Goal: Check status: Check status

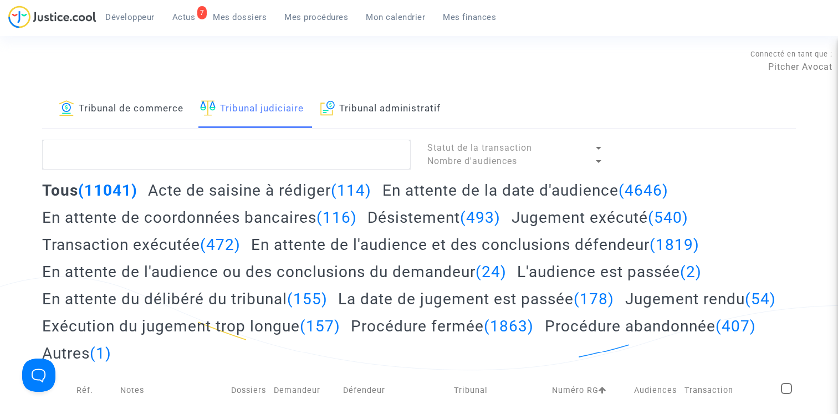
click at [386, 16] on span "Mon calendrier" at bounding box center [395, 17] width 59 height 10
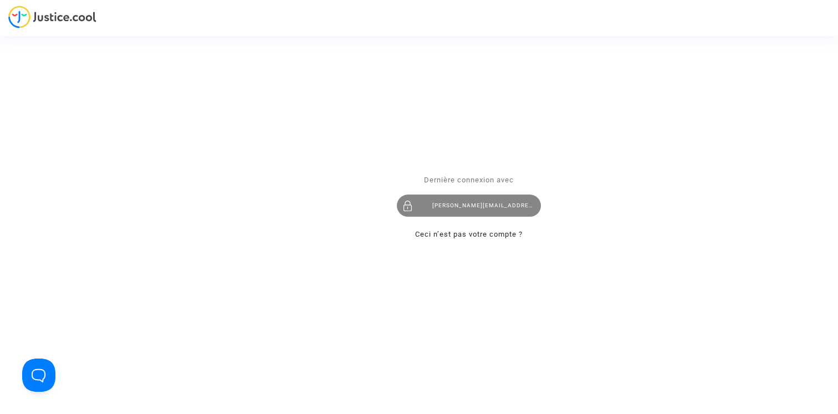
click at [473, 206] on div "claire+onboarding@justice.cool" at bounding box center [469, 205] width 144 height 22
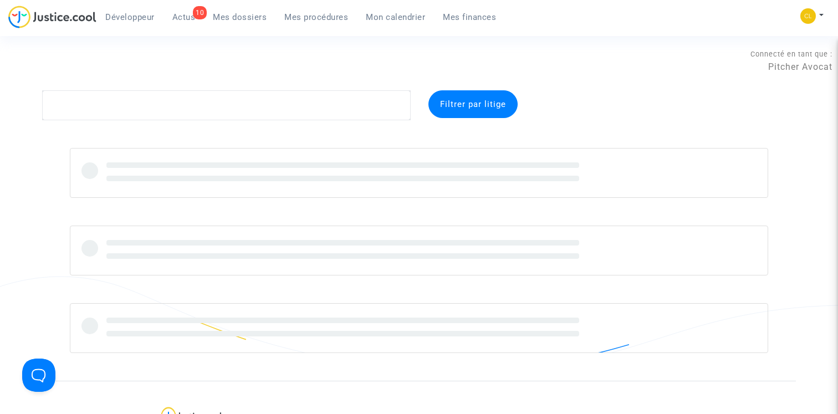
click at [387, 17] on span "Mon calendrier" at bounding box center [395, 17] width 59 height 10
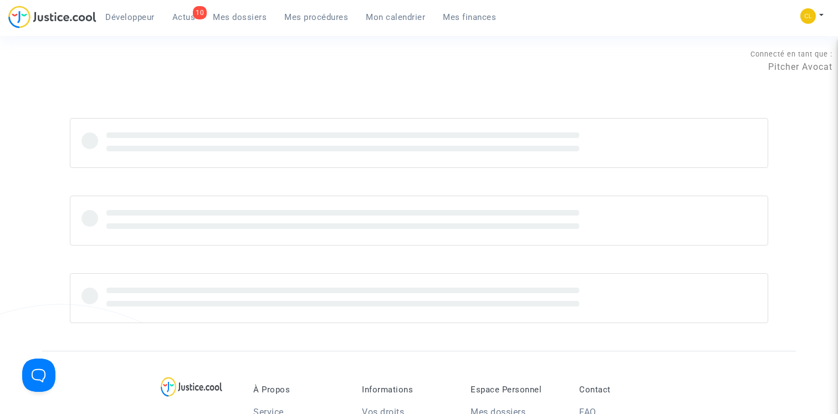
click at [386, 19] on span "Mon calendrier" at bounding box center [395, 17] width 59 height 10
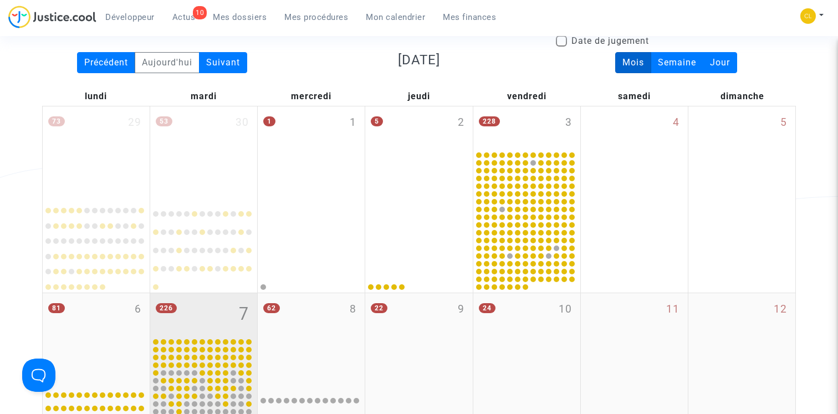
click at [217, 294] on div "226 7" at bounding box center [203, 314] width 107 height 43
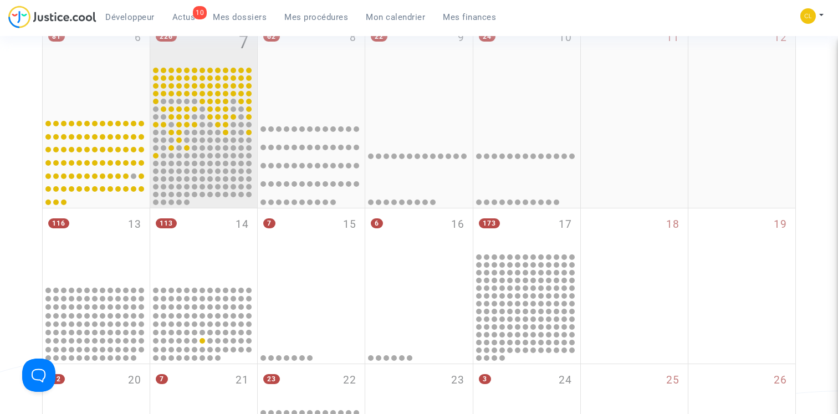
scroll to position [512, 0]
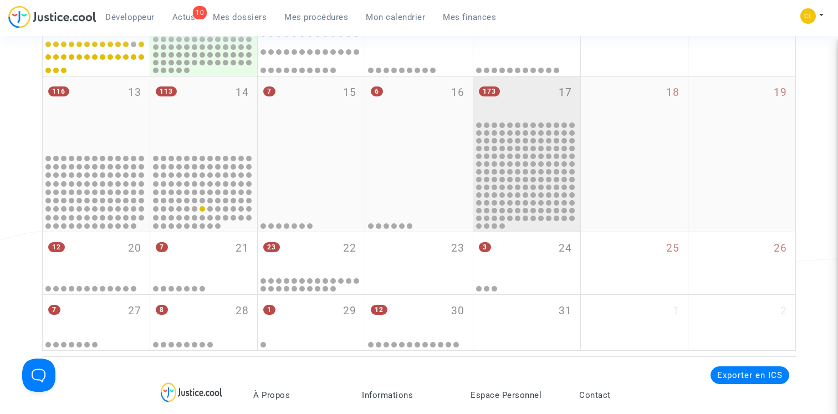
click at [525, 121] on div at bounding box center [527, 175] width 104 height 109
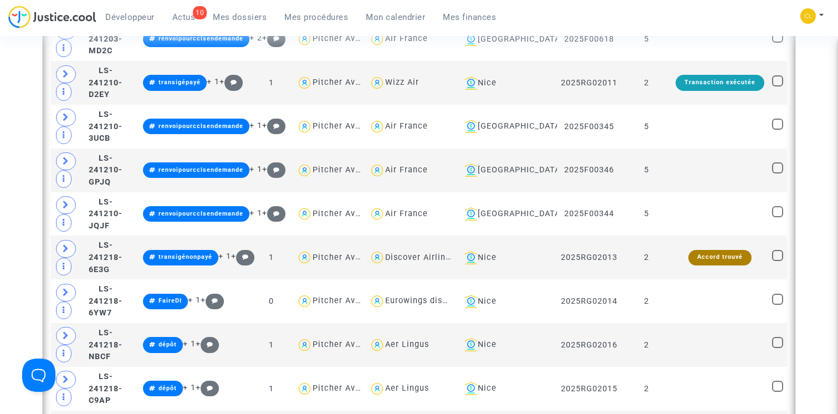
scroll to position [1139, 0]
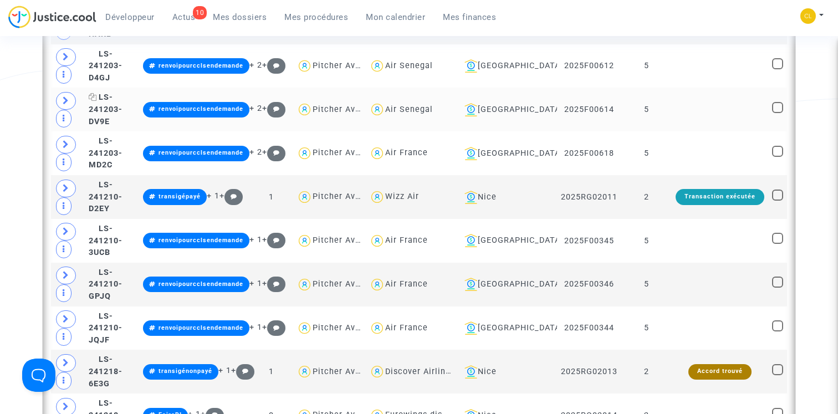
click at [122, 107] on span "LS-241203-DV9E" at bounding box center [106, 109] width 34 height 33
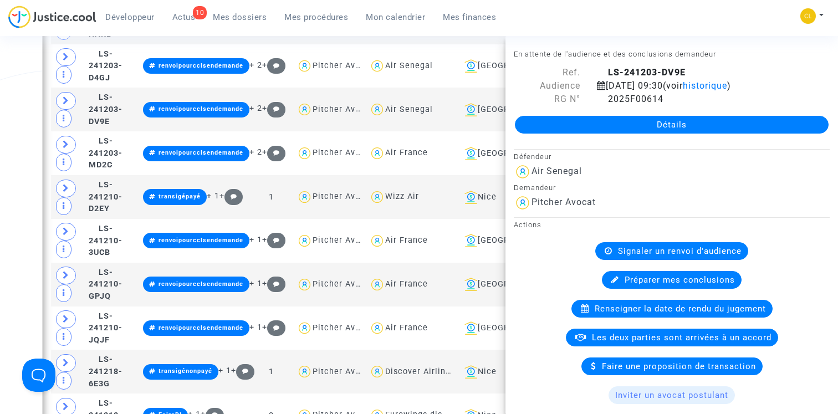
click at [655, 122] on link "Détails" at bounding box center [672, 125] width 314 height 18
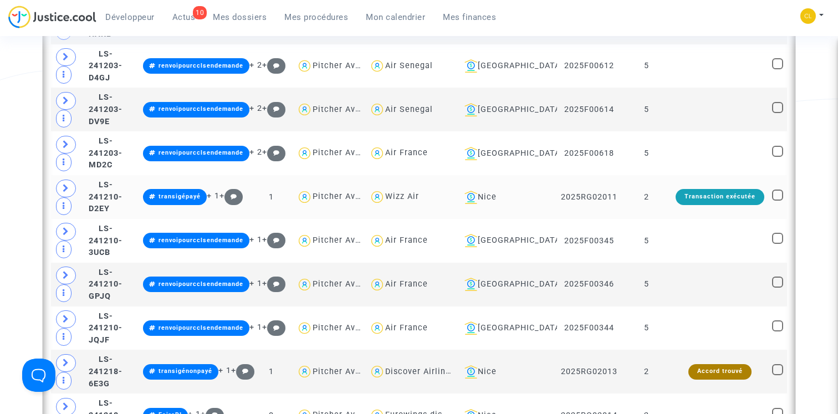
scroll to position [1160, 0]
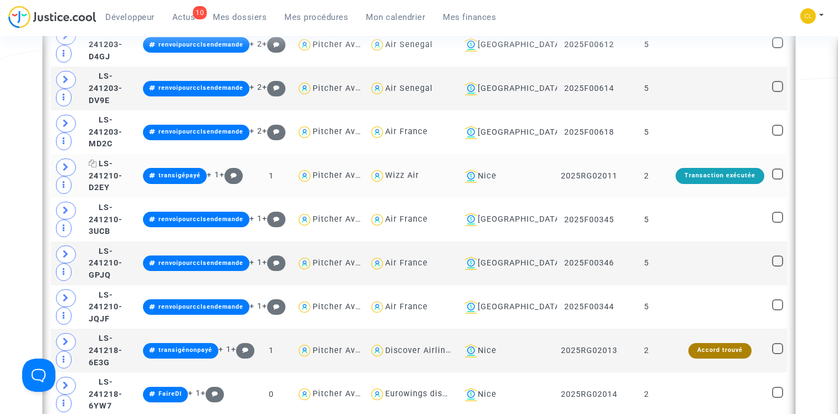
click at [122, 168] on span "LS-241210-D2EY" at bounding box center [106, 175] width 34 height 33
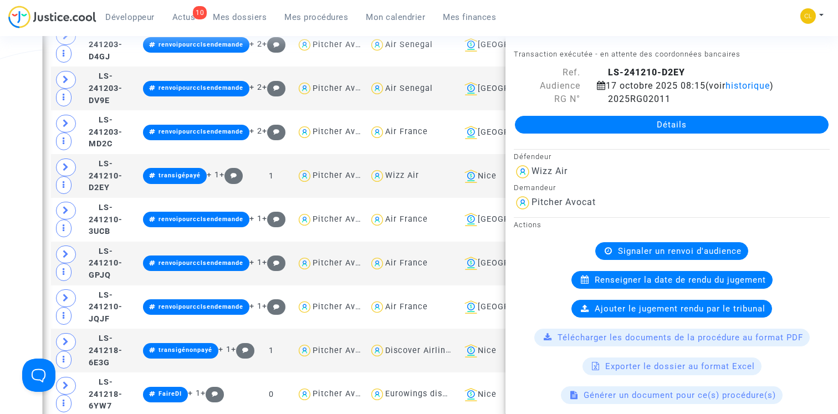
click at [641, 121] on link "Détails" at bounding box center [672, 125] width 314 height 18
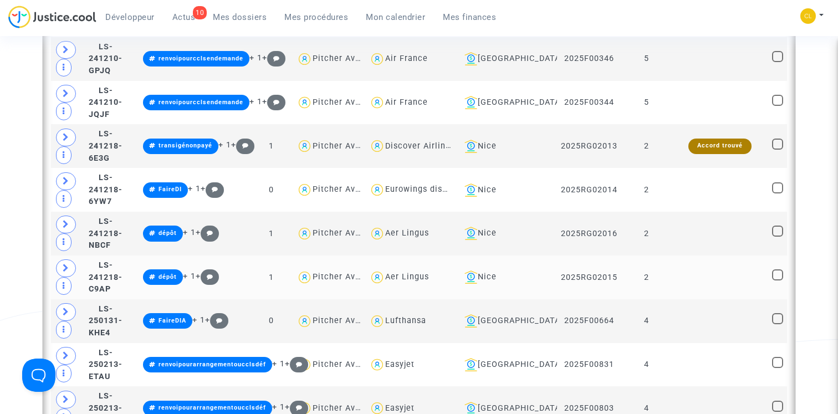
scroll to position [1382, 0]
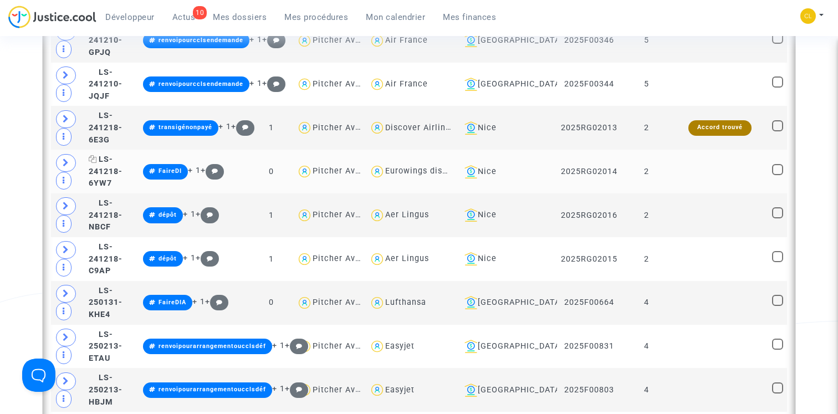
click at [122, 165] on span "LS-241218-6YW7" at bounding box center [106, 171] width 34 height 33
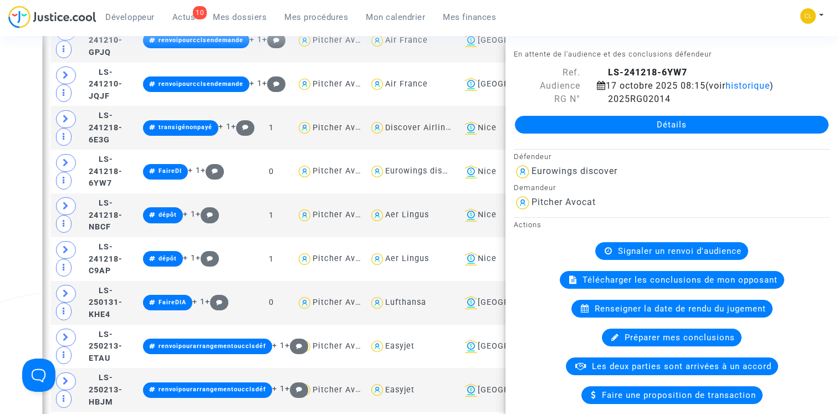
click at [665, 122] on link "Détails" at bounding box center [672, 125] width 314 height 18
click at [25, 161] on div "Date de clôture d'instruction Date de conciliation Date d'audience Date de juge…" at bounding box center [419, 254] width 838 height 3092
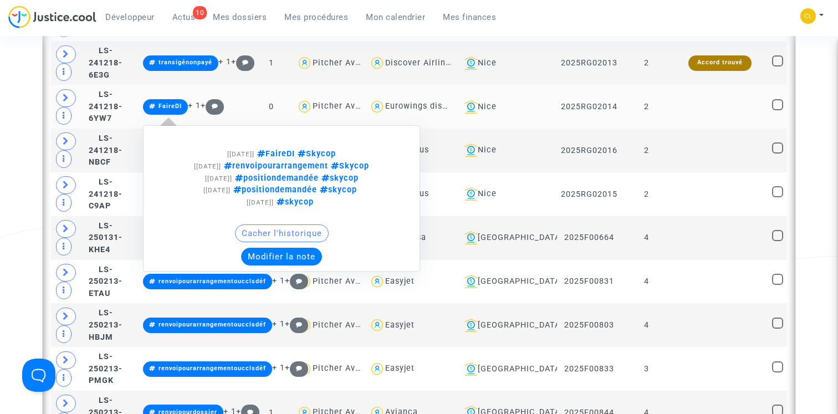
scroll to position [1457, 0]
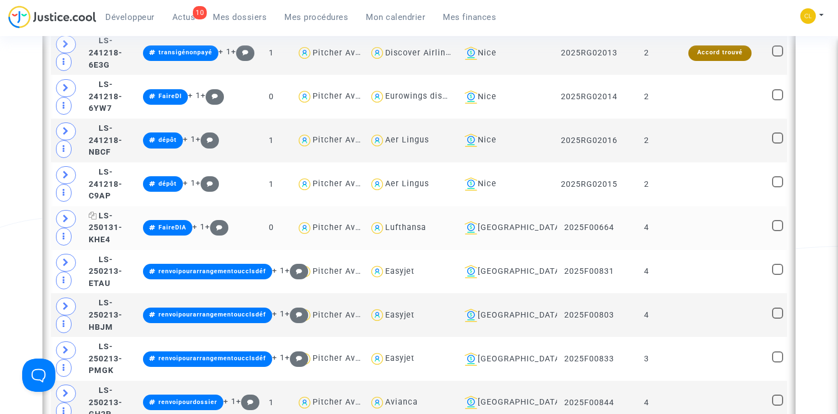
click at [122, 221] on span "LS-250131-KHE4" at bounding box center [106, 227] width 34 height 33
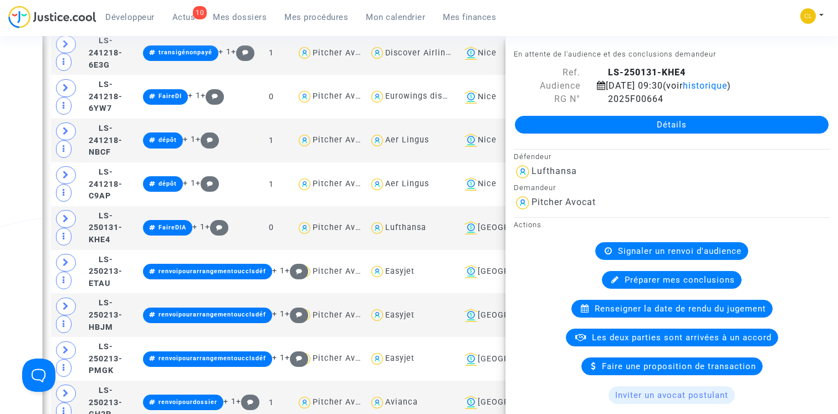
click at [681, 129] on link "Détails" at bounding box center [672, 125] width 314 height 18
click at [18, 207] on div "Date de clôture d'instruction Date de conciliation Date d'audience Date de juge…" at bounding box center [419, 179] width 838 height 3092
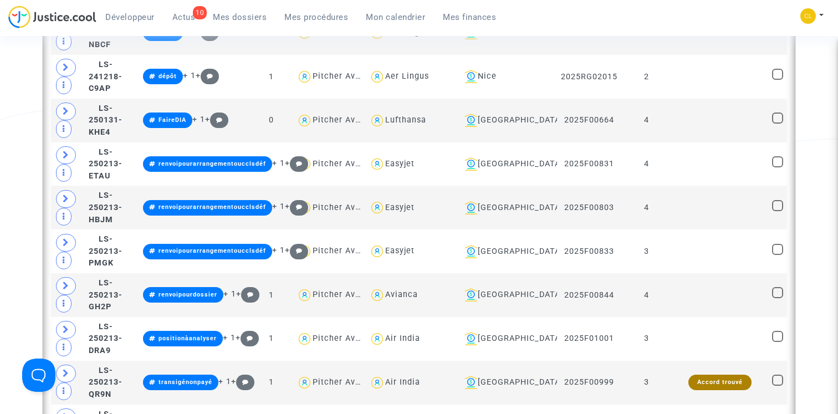
scroll to position [1582, 0]
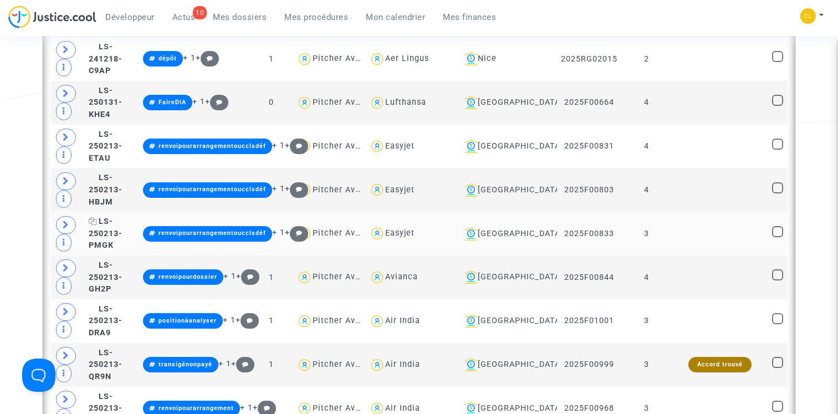
click at [122, 225] on span "LS-250213-PMGK" at bounding box center [106, 233] width 34 height 33
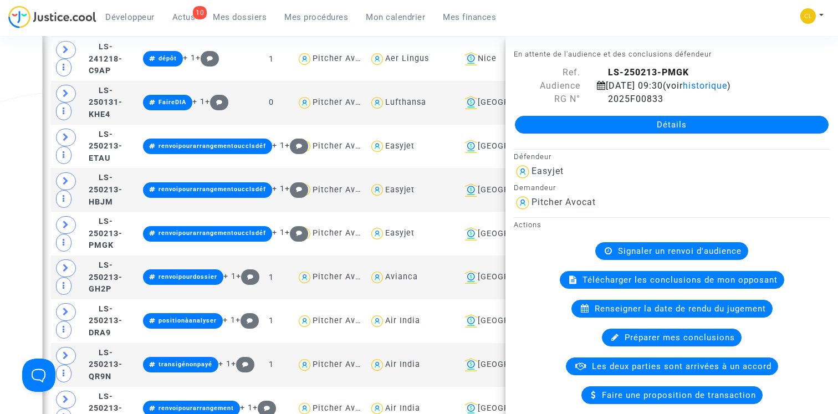
click at [645, 121] on link "Détails" at bounding box center [672, 125] width 314 height 18
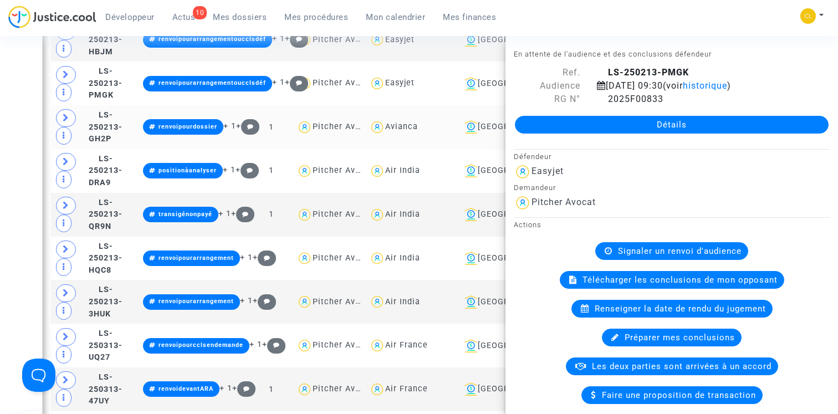
scroll to position [1740, 0]
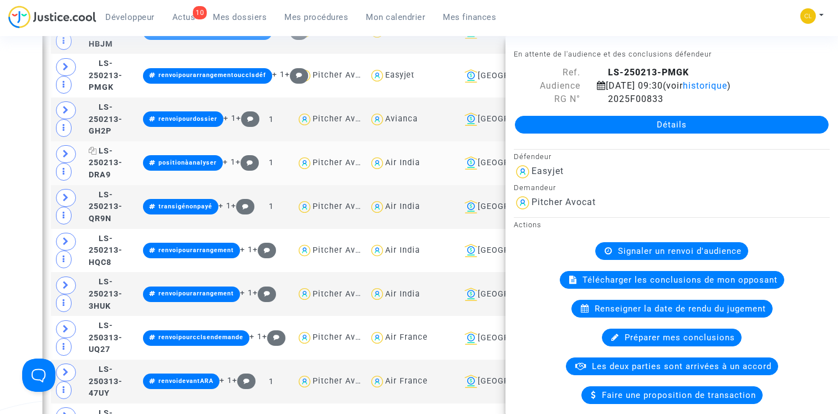
click at [122, 152] on span "LS-250213-DRA9" at bounding box center [106, 162] width 34 height 33
click at [582, 129] on link "Détails" at bounding box center [672, 125] width 314 height 18
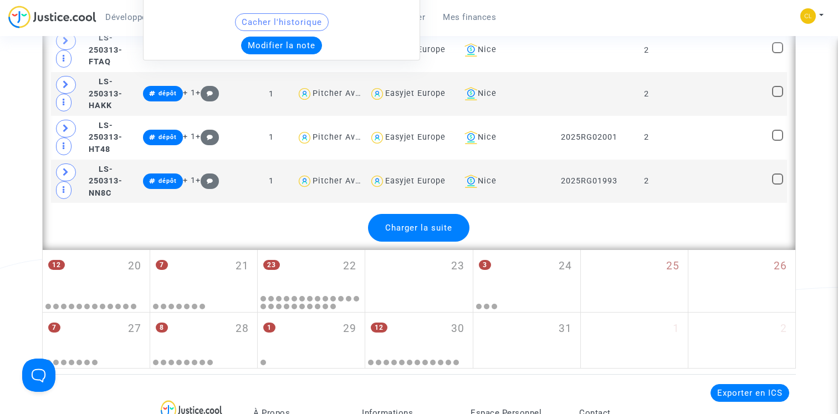
scroll to position [2829, 0]
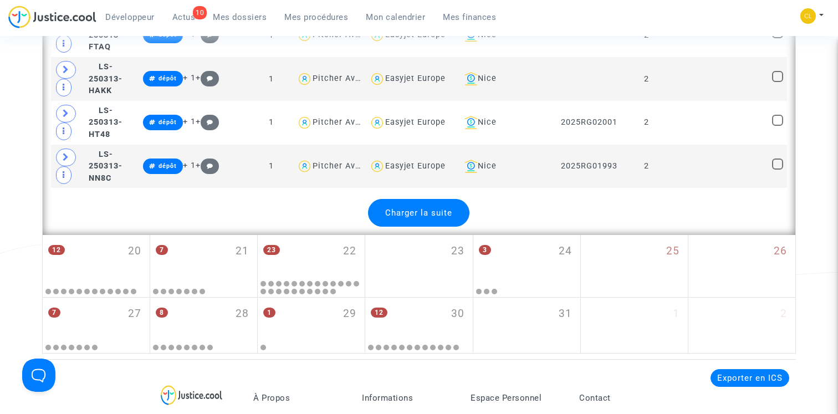
click at [431, 199] on div "Charger la suite" at bounding box center [418, 213] width 101 height 28
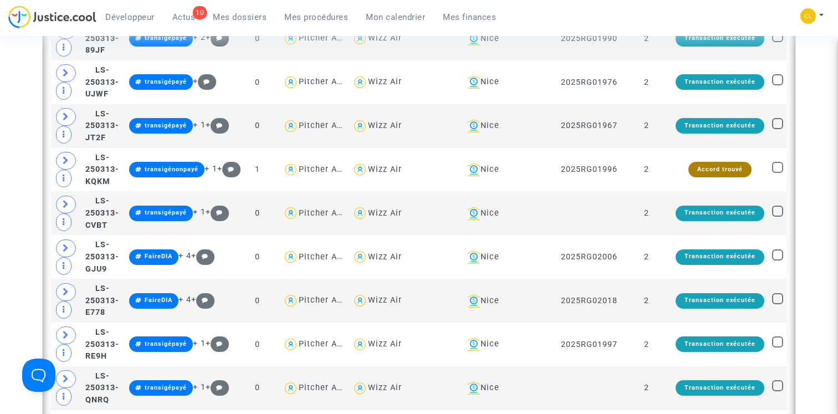
scroll to position [3572, 0]
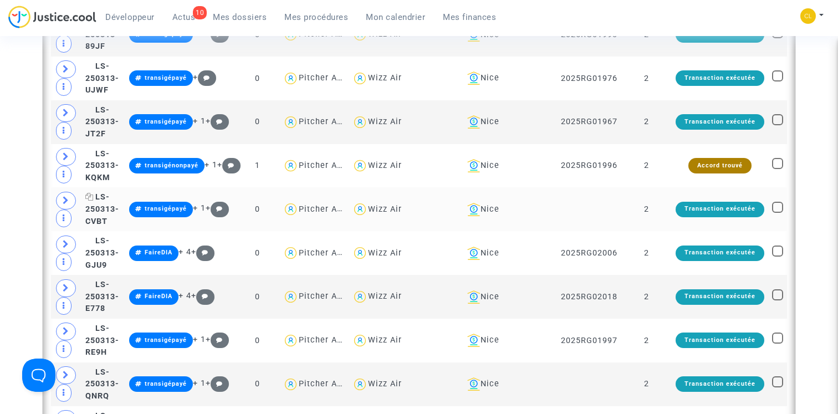
click at [119, 192] on span "LS-250313-CVBT" at bounding box center [102, 208] width 34 height 33
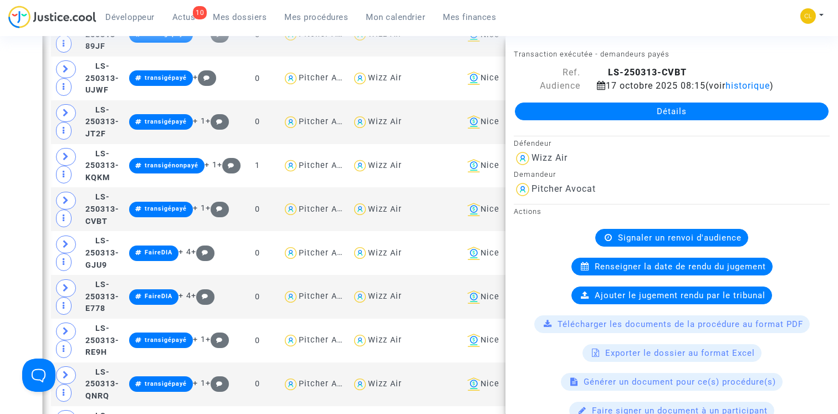
click at [611, 111] on link "Détails" at bounding box center [672, 111] width 314 height 18
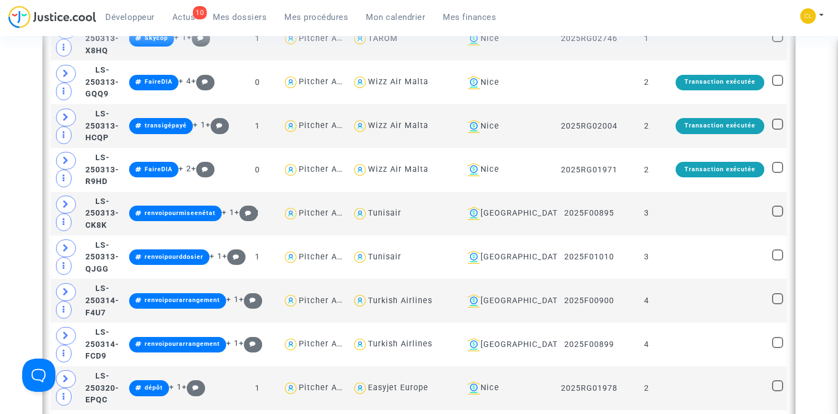
scroll to position [4010, 0]
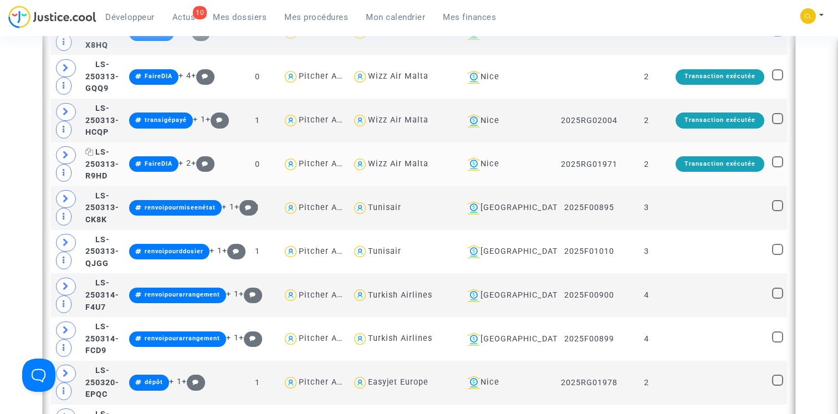
click at [109, 147] on span "LS-250313-R9HD" at bounding box center [102, 163] width 34 height 33
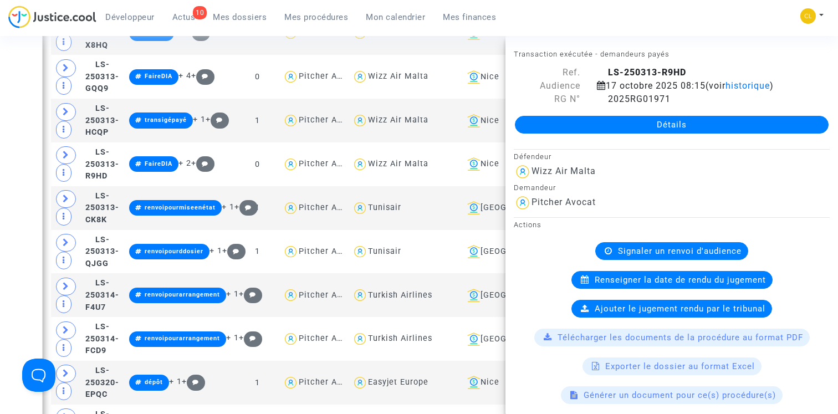
click at [686, 122] on link "Détails" at bounding box center [672, 125] width 314 height 18
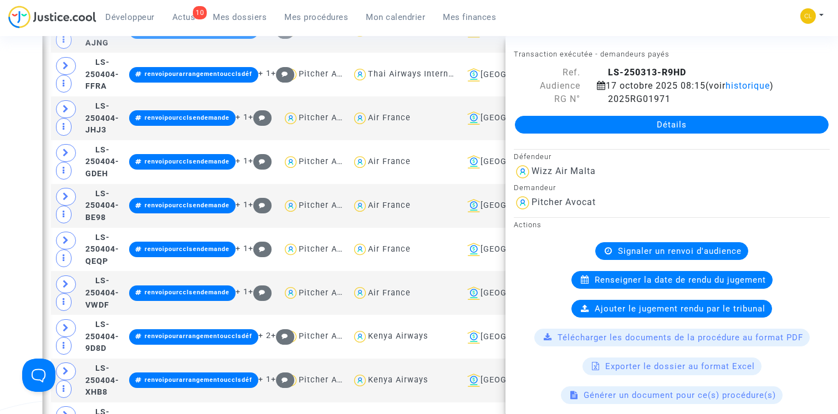
scroll to position [4576, 0]
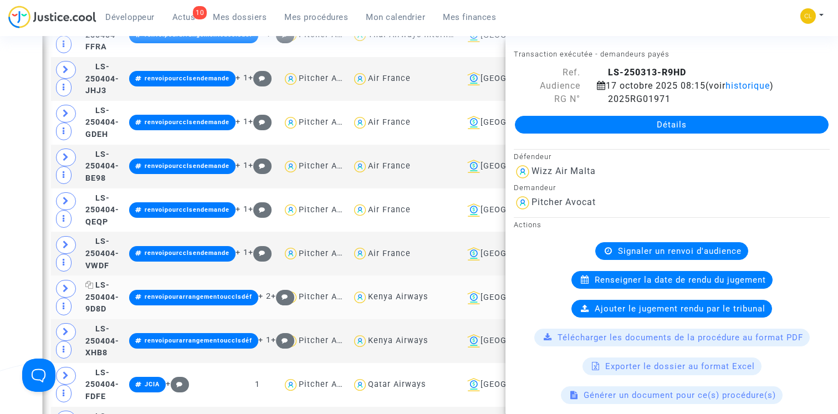
click at [115, 280] on span "LS-250404-9D8D" at bounding box center [102, 296] width 34 height 33
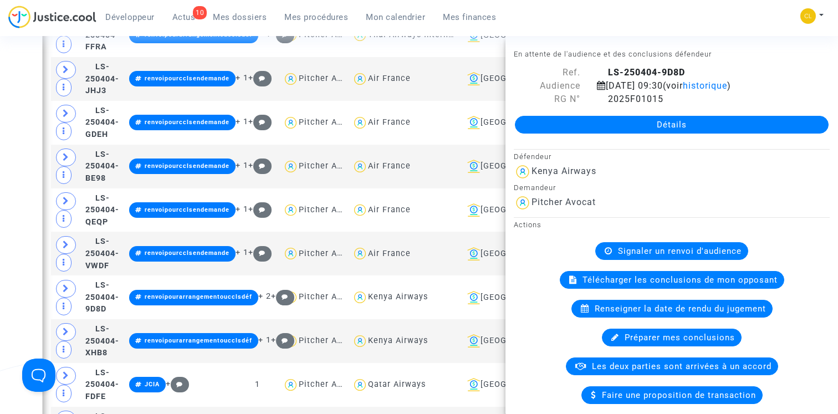
click at [601, 128] on link "Détails" at bounding box center [672, 125] width 314 height 18
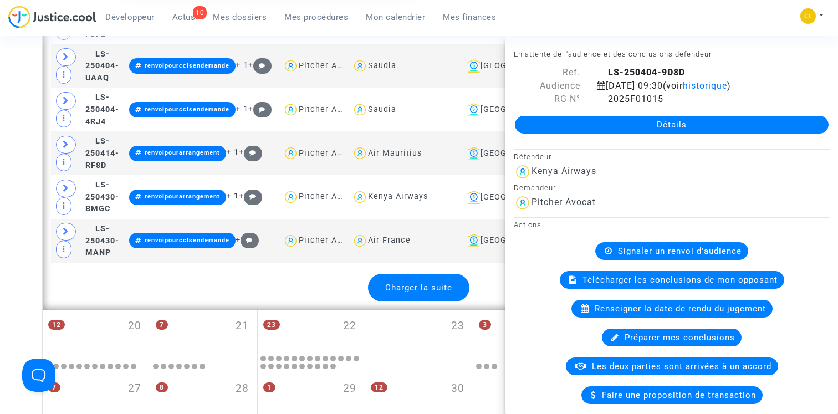
scroll to position [4947, 0]
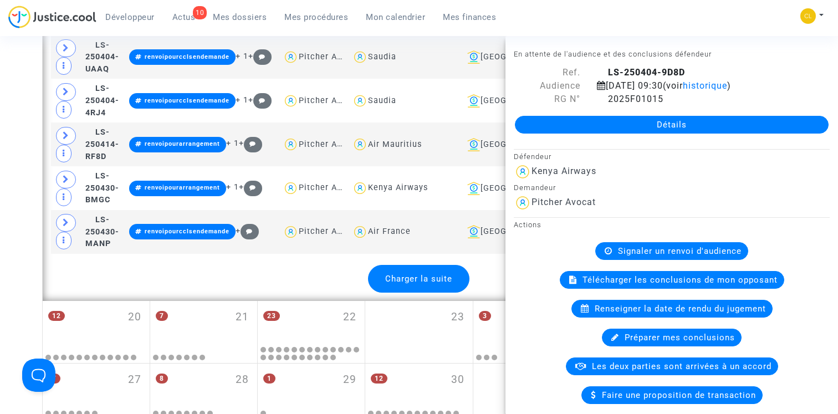
click at [403, 274] on span "Charger la suite" at bounding box center [418, 279] width 67 height 10
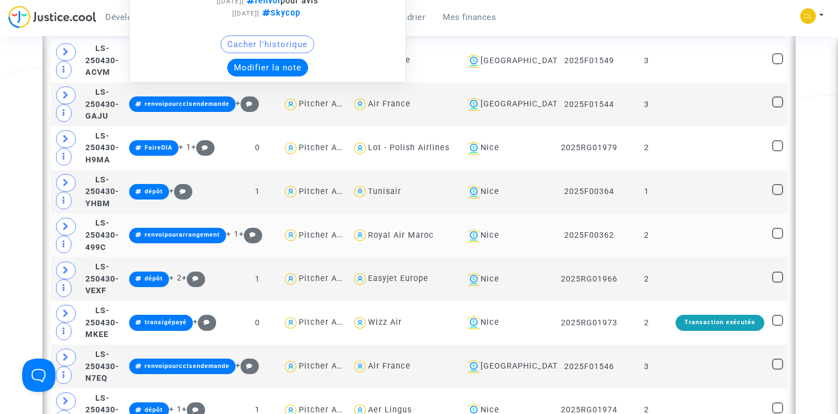
scroll to position [5346, 0]
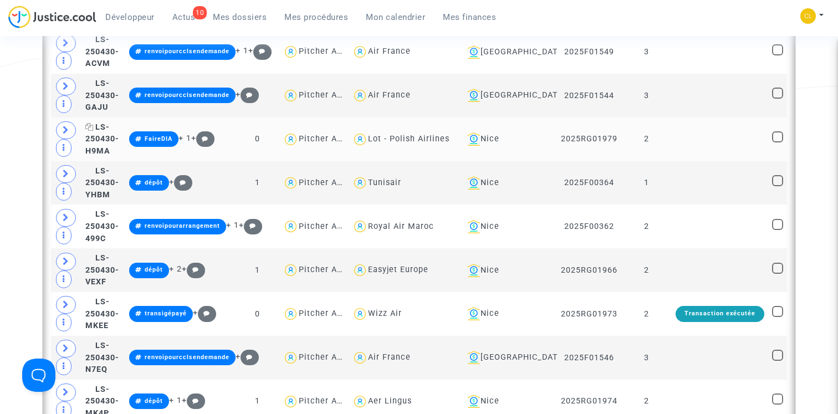
click at [117, 122] on span "LS-250430-H9MA" at bounding box center [102, 138] width 34 height 33
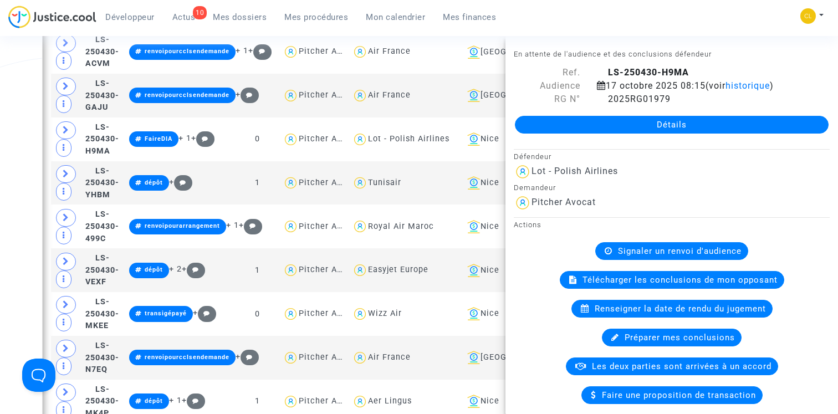
click at [536, 133] on link "Détails" at bounding box center [672, 125] width 314 height 18
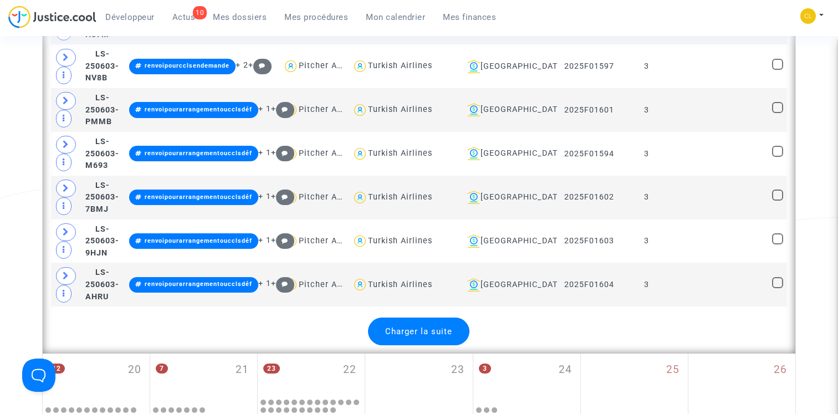
scroll to position [7084, 0]
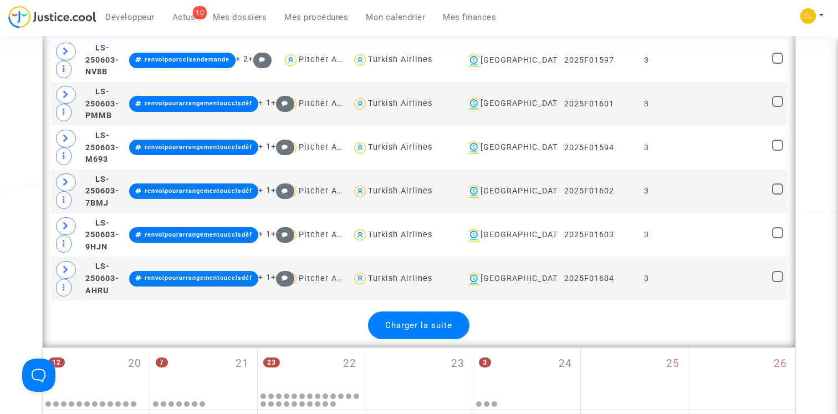
click at [423, 311] on div "Charger la suite" at bounding box center [418, 325] width 101 height 28
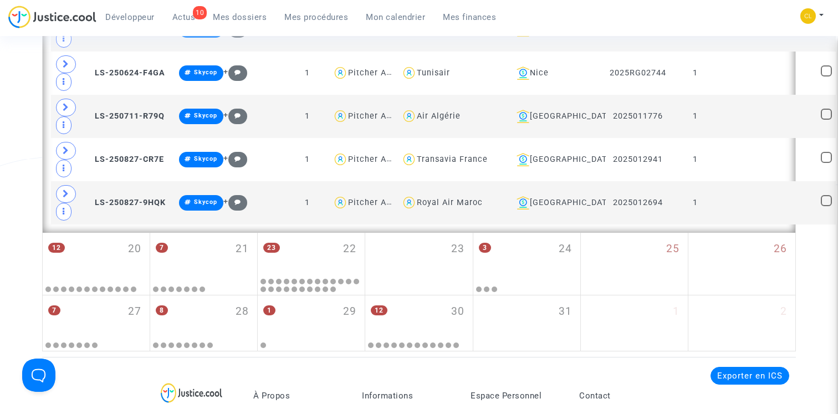
scroll to position [8044, 0]
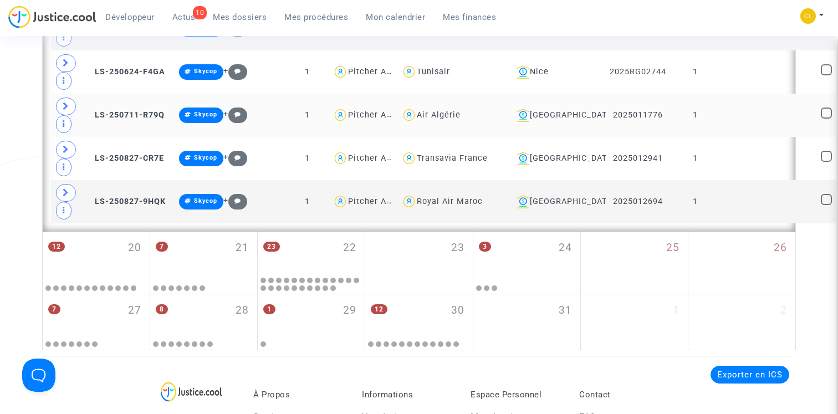
click at [106, 137] on td "LS-250711-R79Q" at bounding box center [128, 115] width 94 height 43
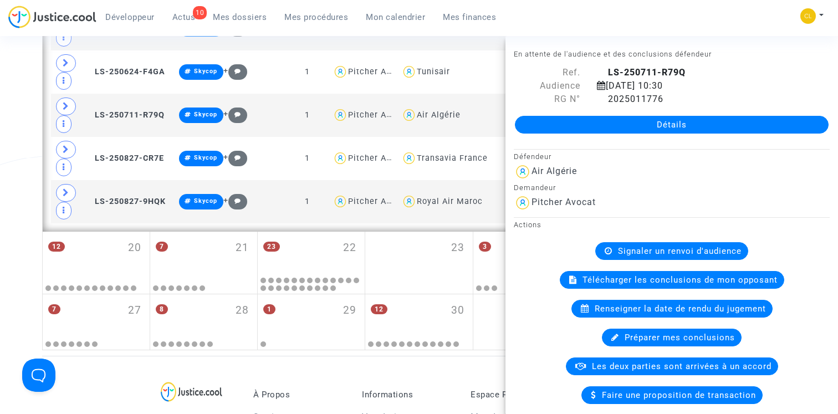
click at [647, 125] on link "Détails" at bounding box center [672, 125] width 314 height 18
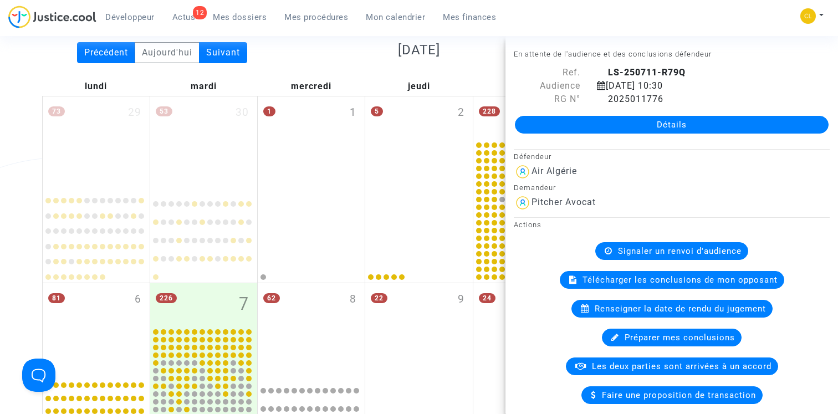
scroll to position [0, 0]
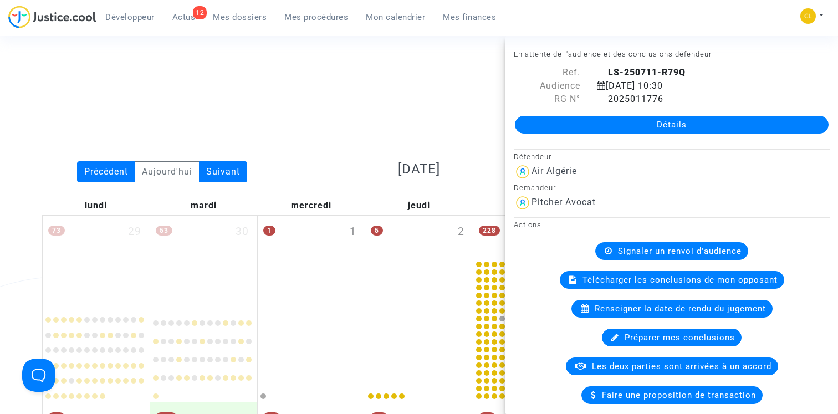
click at [338, 23] on link "Mes procédures" at bounding box center [315, 17] width 81 height 17
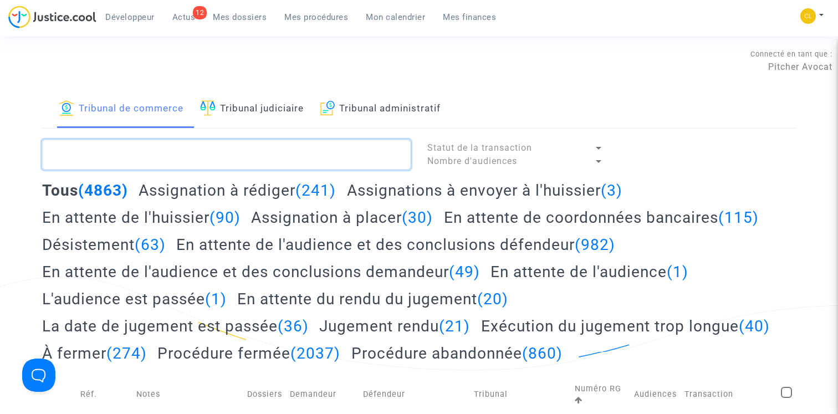
click at [229, 141] on textarea at bounding box center [226, 155] width 368 height 30
paste textarea "LS-250313-6PF6"
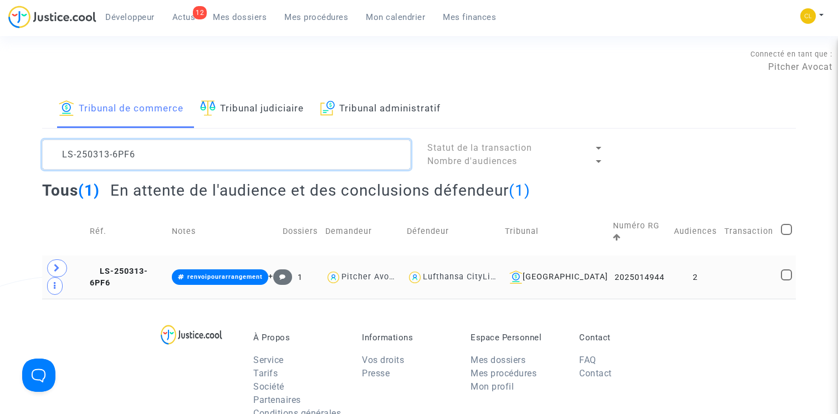
type textarea "LS-250313-6PF6"
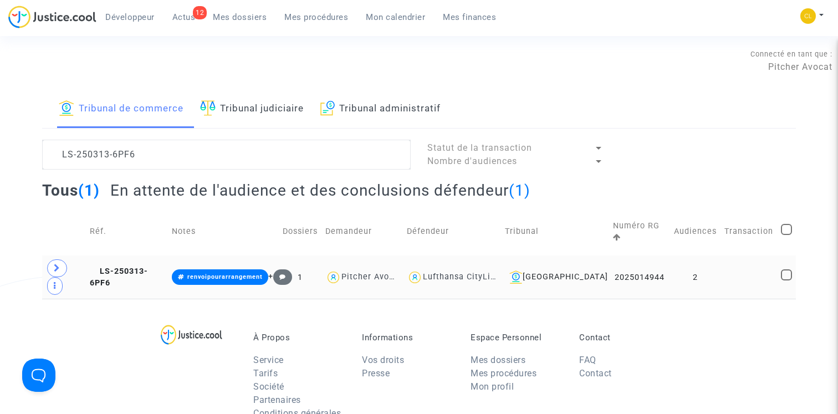
click at [151, 255] on td "LS-250313-6PF6" at bounding box center [127, 276] width 82 height 43
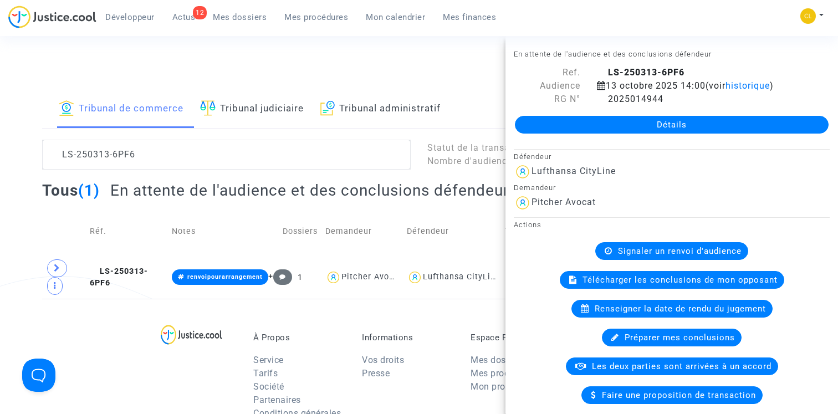
click at [756, 131] on link "Détails" at bounding box center [672, 125] width 314 height 18
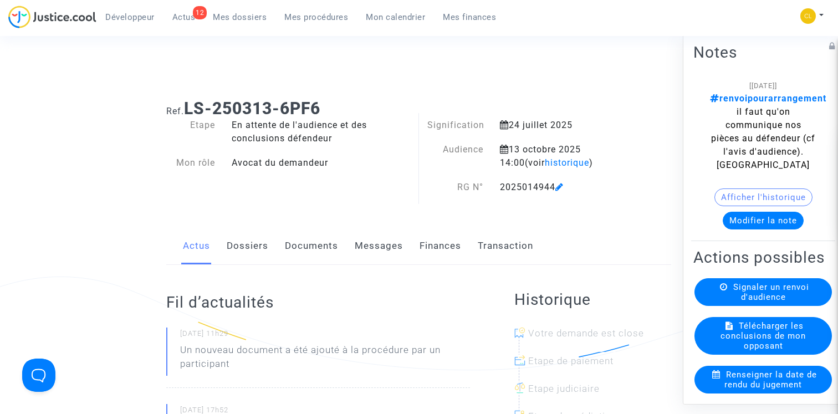
click at [427, 240] on link "Finances" at bounding box center [440, 246] width 42 height 37
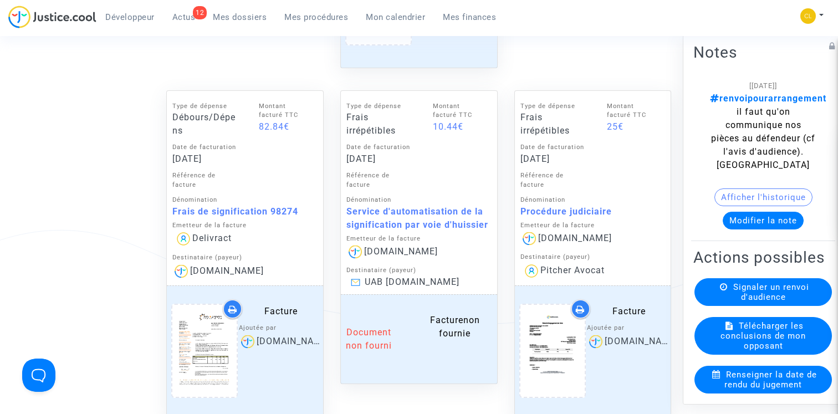
scroll to position [1191, 0]
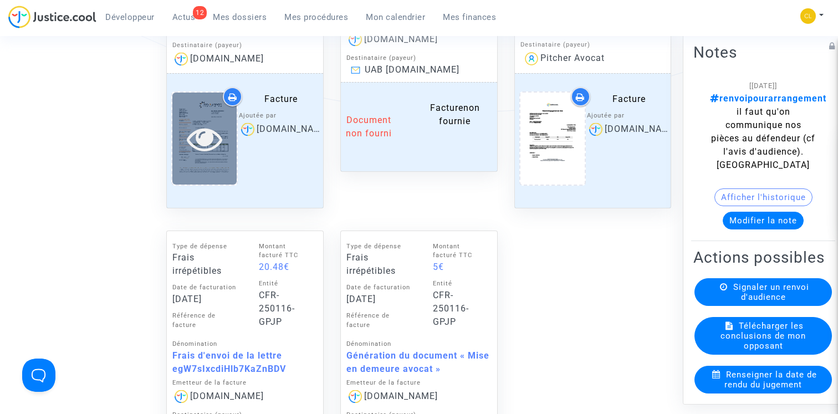
click at [209, 143] on icon at bounding box center [205, 138] width 36 height 35
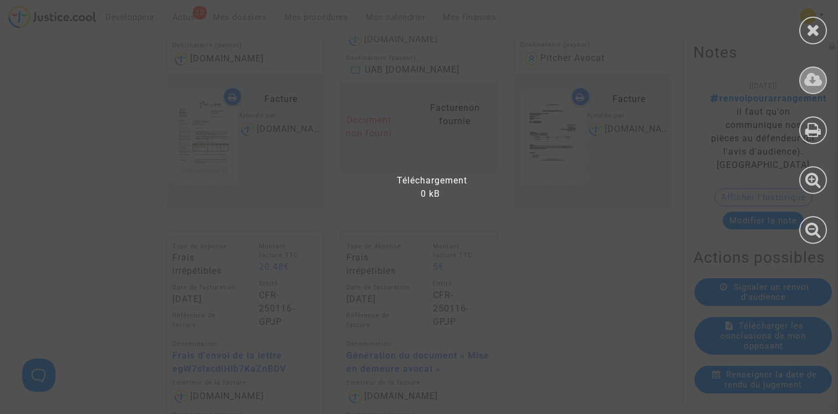
click at [814, 84] on icon at bounding box center [813, 79] width 18 height 17
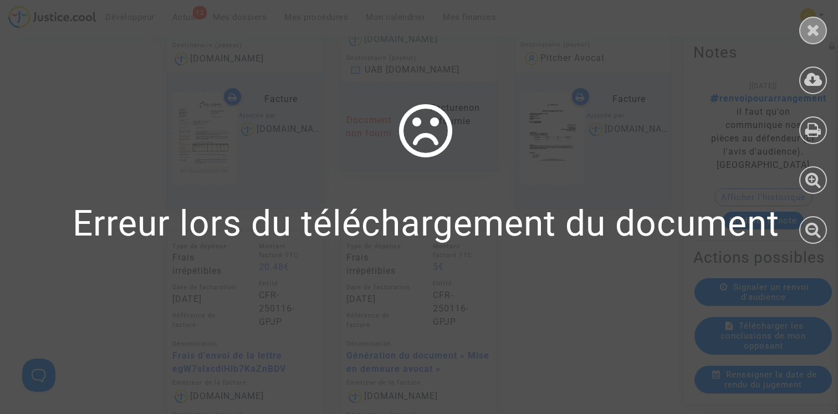
click at [816, 29] on icon at bounding box center [813, 30] width 14 height 17
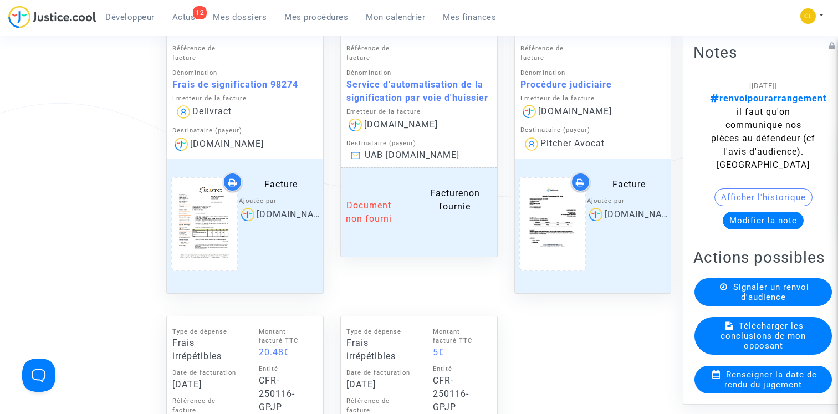
scroll to position [1103, 0]
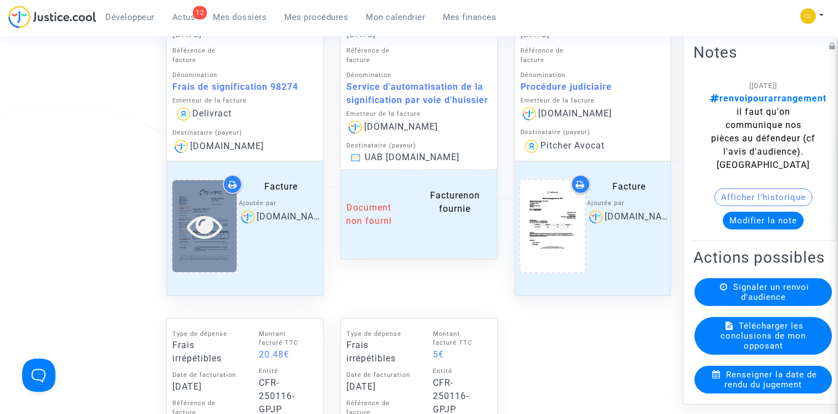
click at [209, 229] on icon at bounding box center [205, 225] width 36 height 35
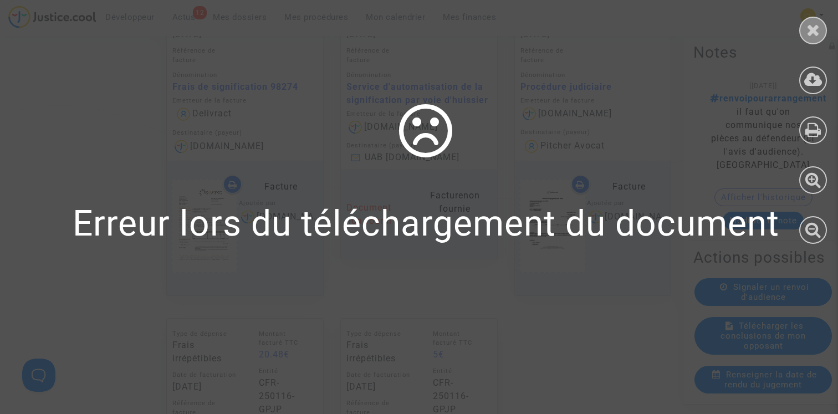
click at [821, 33] on div at bounding box center [813, 31] width 28 height 28
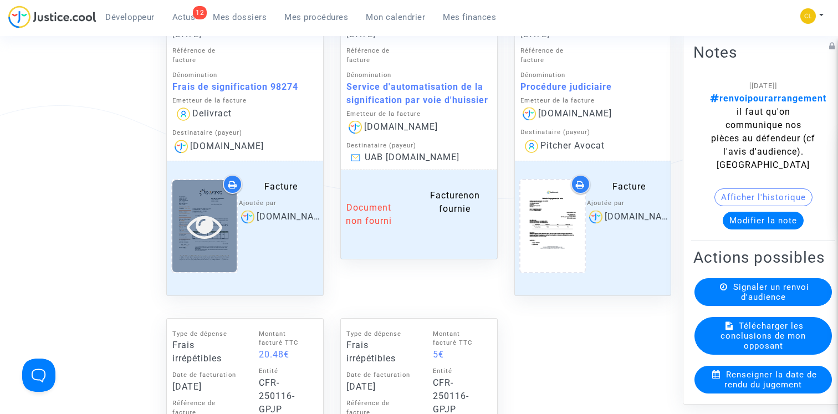
click at [207, 233] on icon at bounding box center [205, 225] width 36 height 35
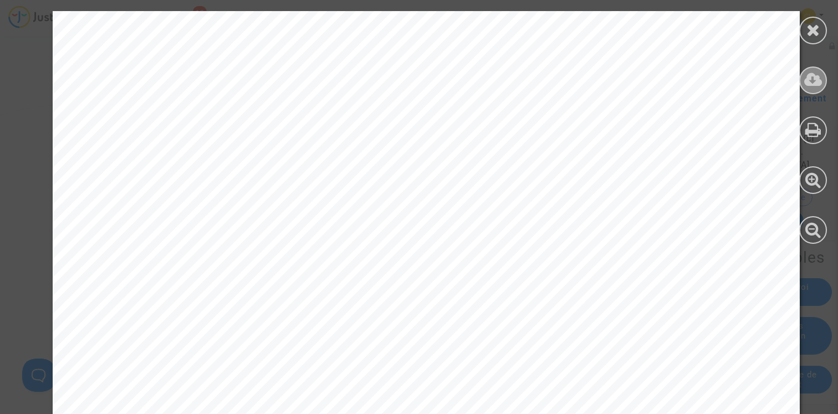
click at [806, 79] on icon at bounding box center [813, 79] width 18 height 17
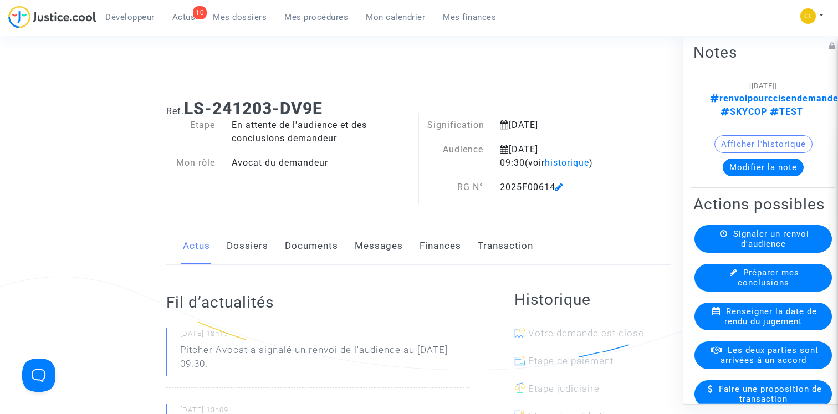
click at [488, 244] on link "Transaction" at bounding box center [505, 246] width 55 height 37
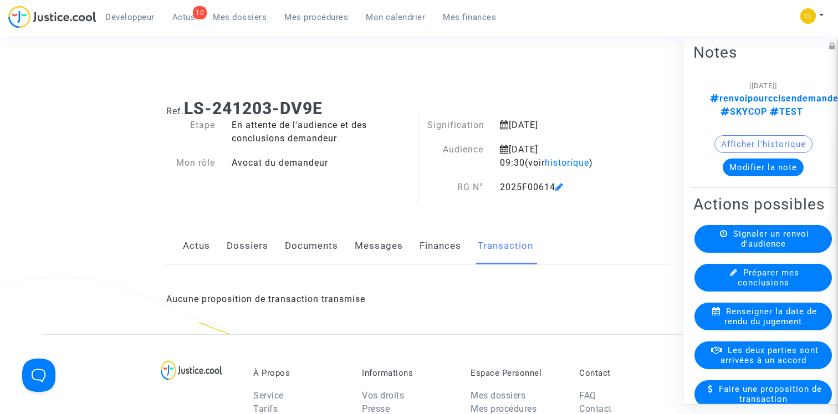
click at [444, 244] on link "Finances" at bounding box center [440, 246] width 42 height 37
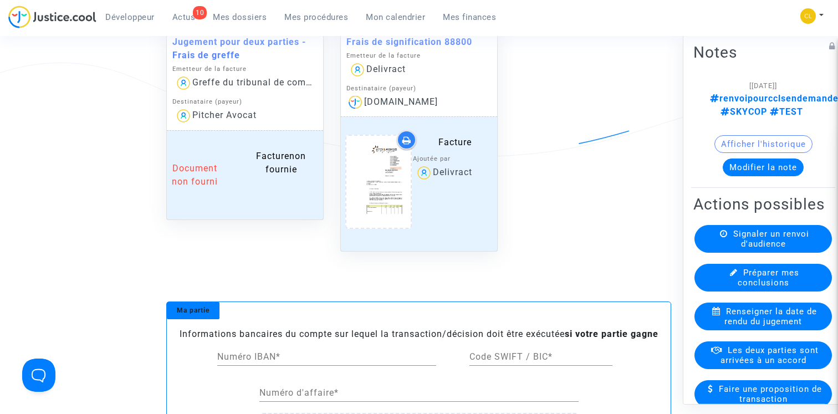
scroll to position [536, 0]
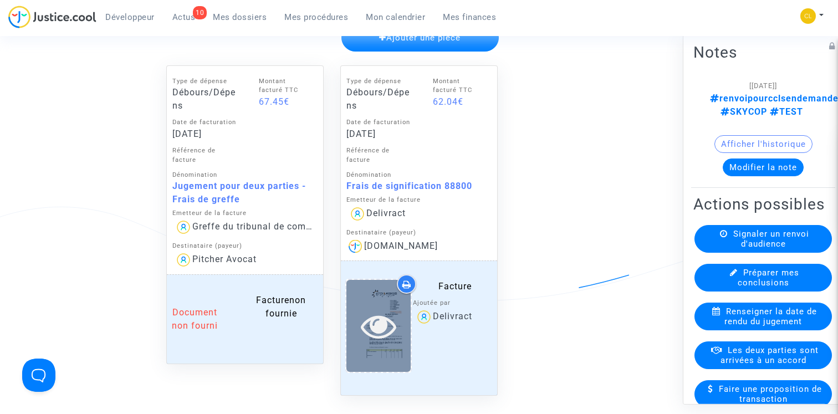
click at [375, 327] on icon at bounding box center [379, 325] width 36 height 35
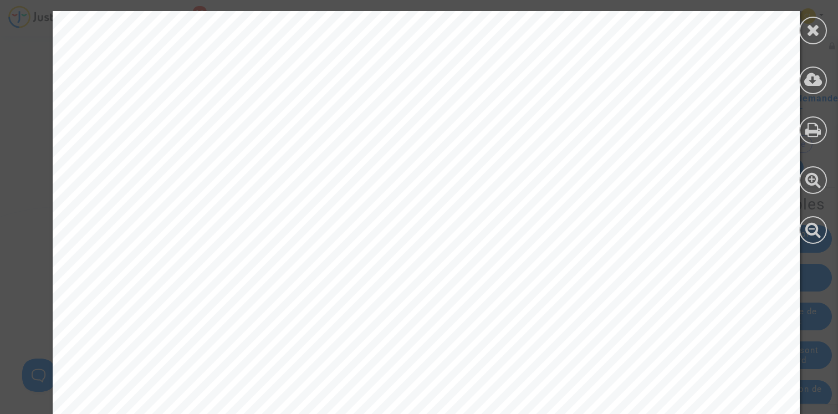
scroll to position [1723, 0]
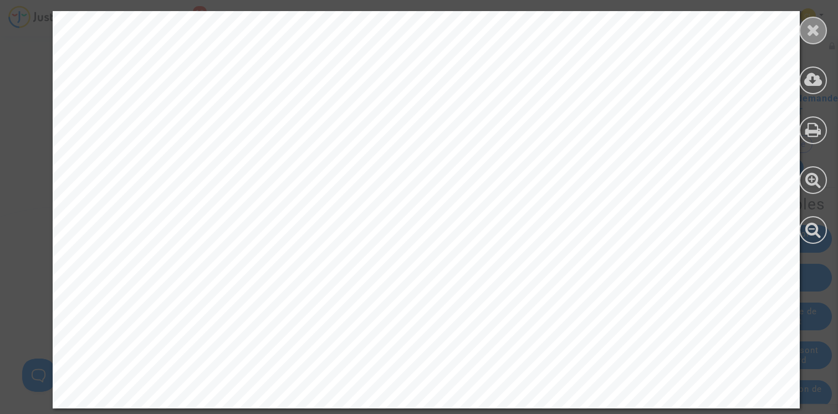
click at [812, 30] on icon at bounding box center [813, 30] width 14 height 17
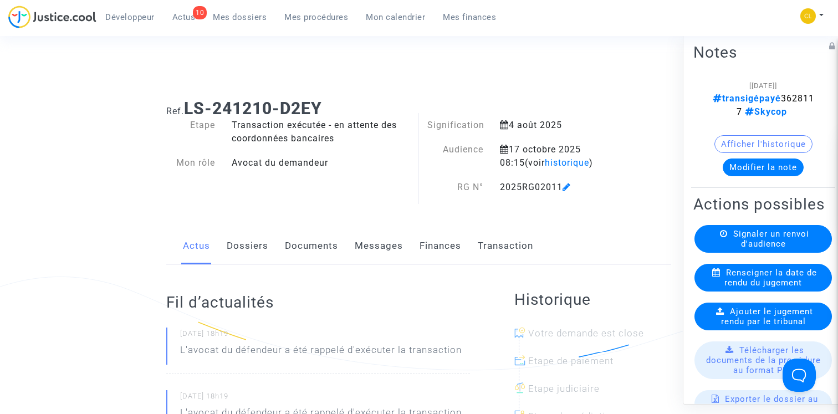
click at [439, 245] on link "Finances" at bounding box center [440, 246] width 42 height 37
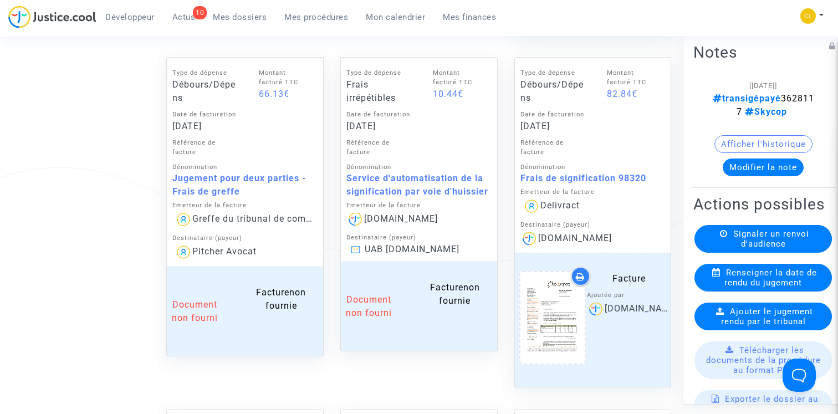
scroll to position [1091, 0]
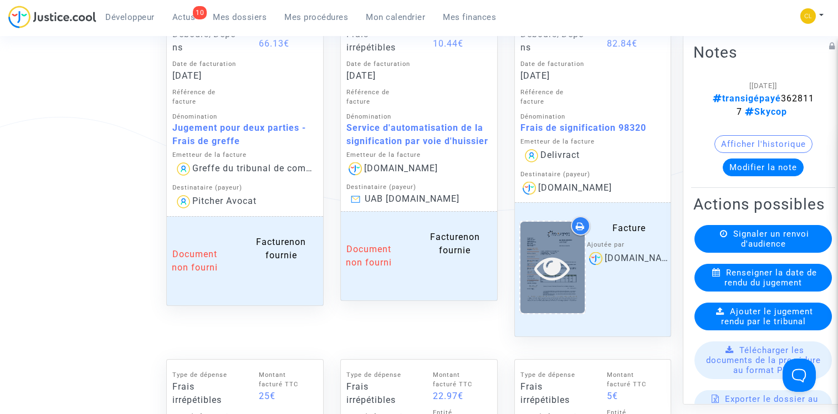
click at [561, 275] on icon at bounding box center [552, 267] width 36 height 35
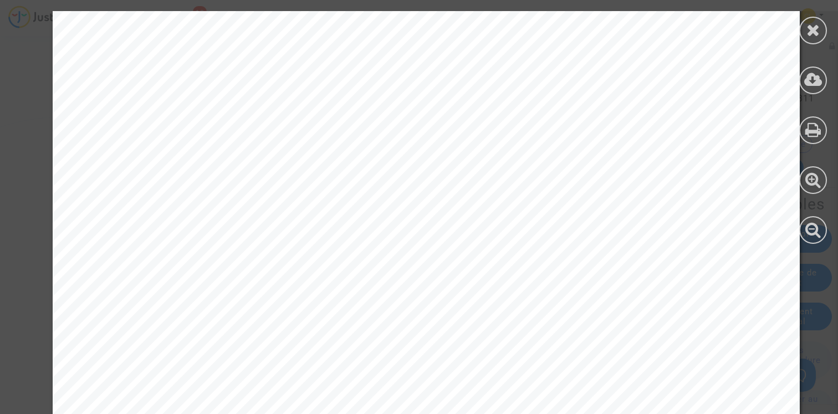
scroll to position [469, 0]
click at [811, 29] on icon at bounding box center [813, 30] width 14 height 17
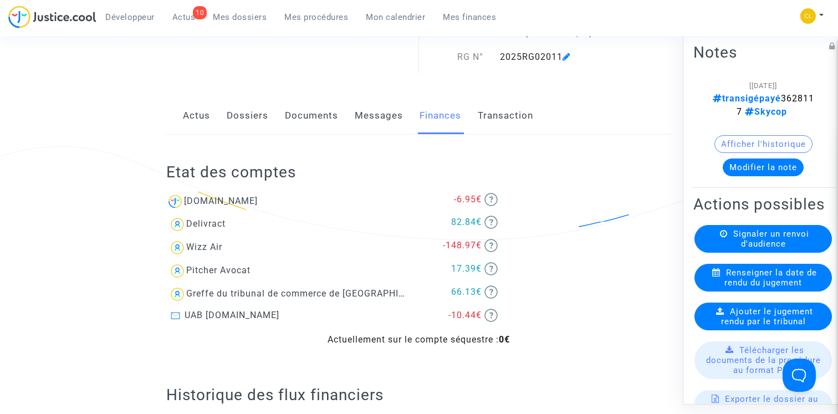
scroll to position [0, 0]
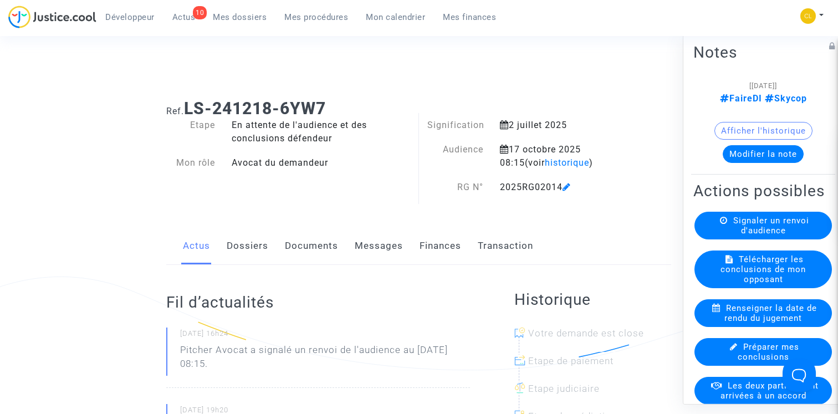
click at [454, 241] on link "Finances" at bounding box center [440, 246] width 42 height 37
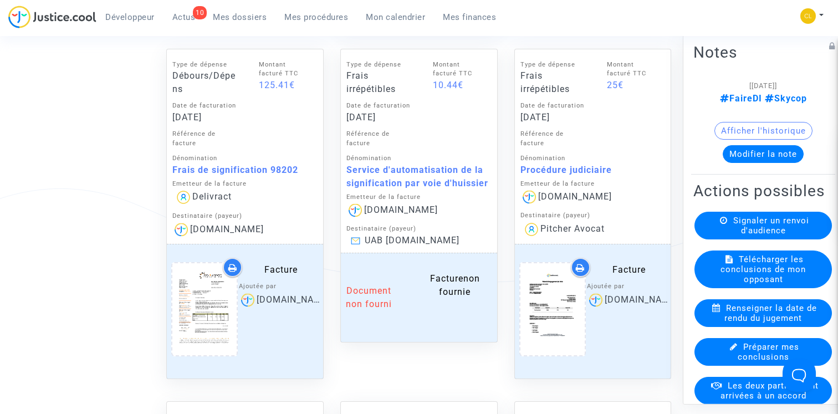
scroll to position [1083, 0]
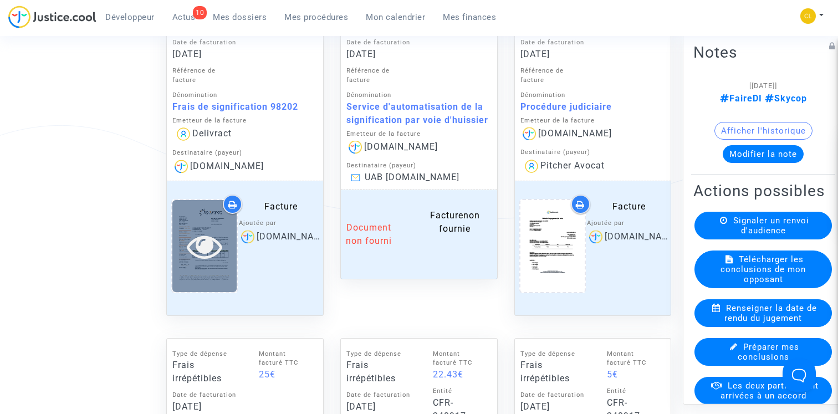
click at [209, 253] on icon at bounding box center [205, 245] width 36 height 35
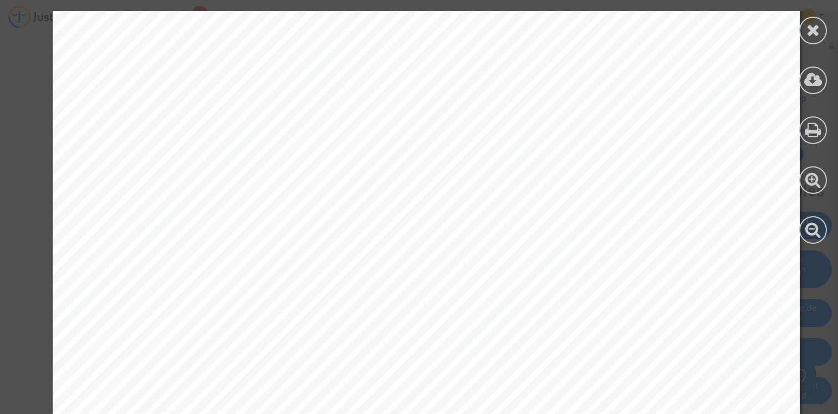
scroll to position [404, 0]
click at [810, 33] on icon at bounding box center [813, 30] width 14 height 17
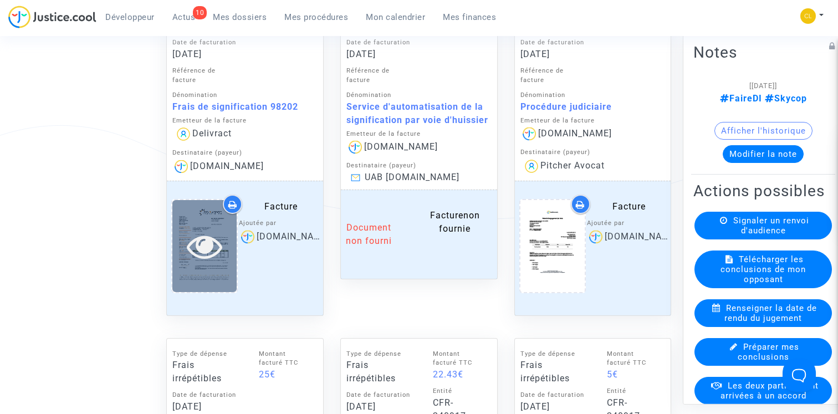
click at [203, 253] on icon at bounding box center [205, 245] width 36 height 35
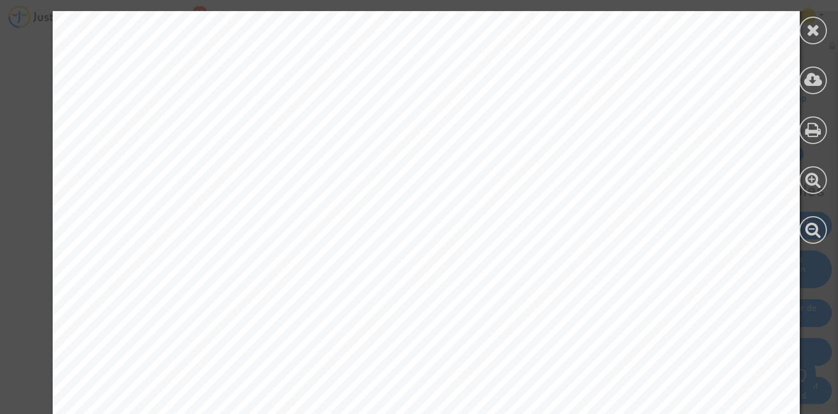
scroll to position [473, 0]
click at [817, 35] on icon at bounding box center [813, 30] width 14 height 17
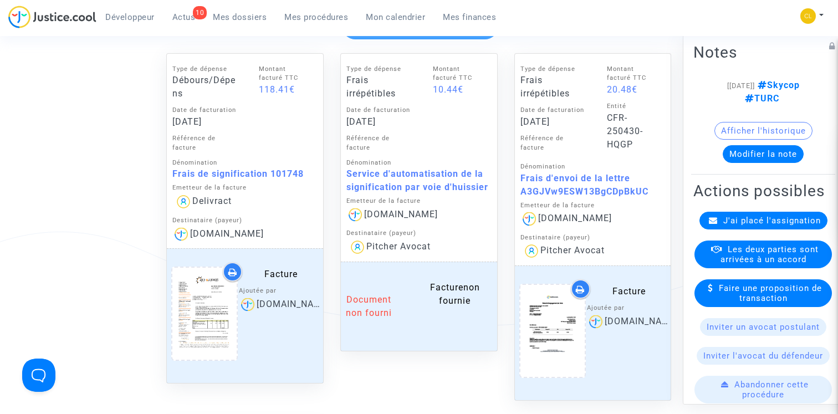
scroll to position [551, 0]
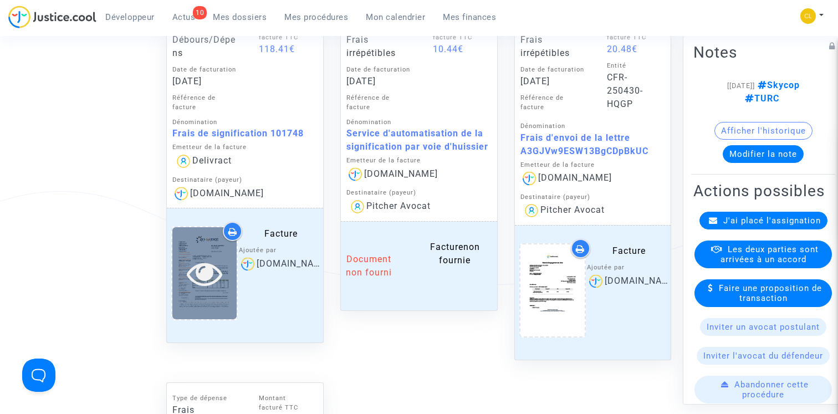
click at [189, 280] on icon at bounding box center [205, 272] width 36 height 35
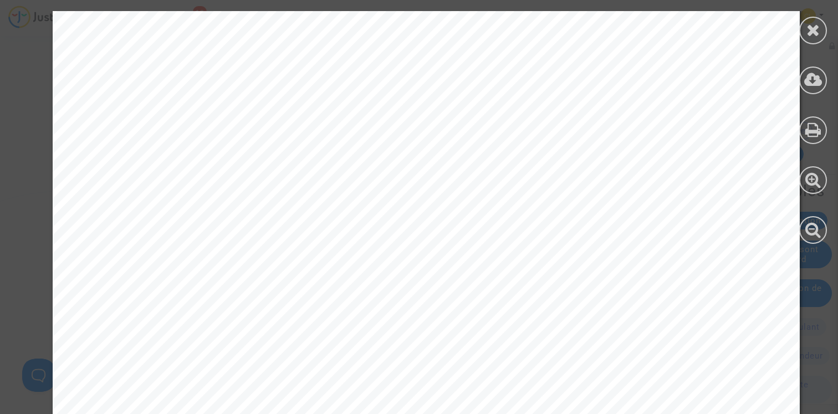
scroll to position [423, 0]
click at [818, 25] on icon at bounding box center [813, 30] width 14 height 17
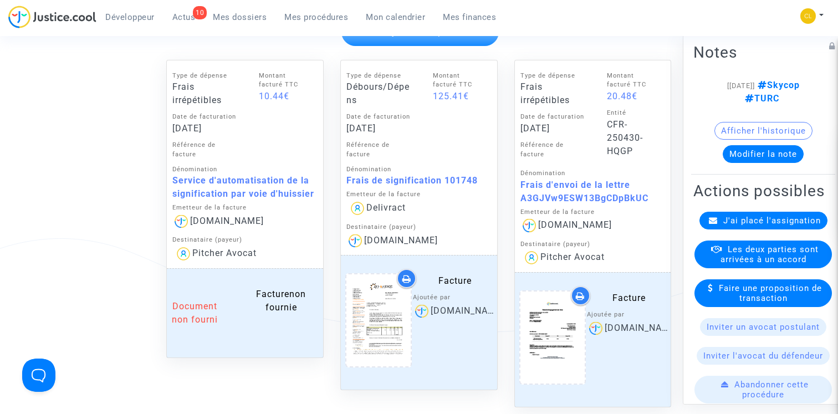
scroll to position [508, 0]
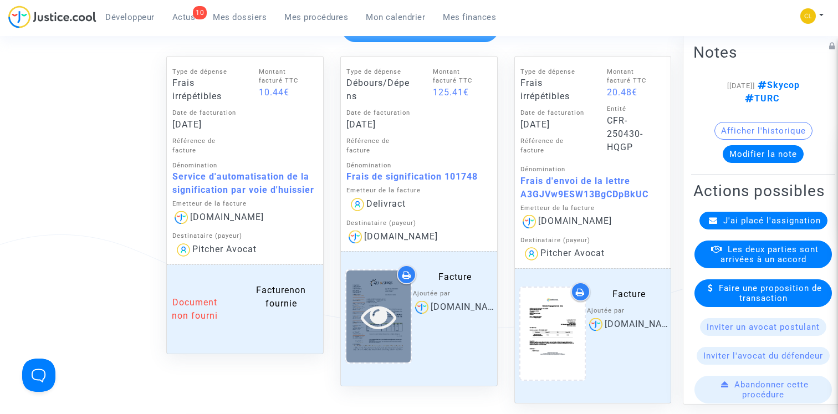
click at [383, 314] on icon at bounding box center [379, 316] width 36 height 35
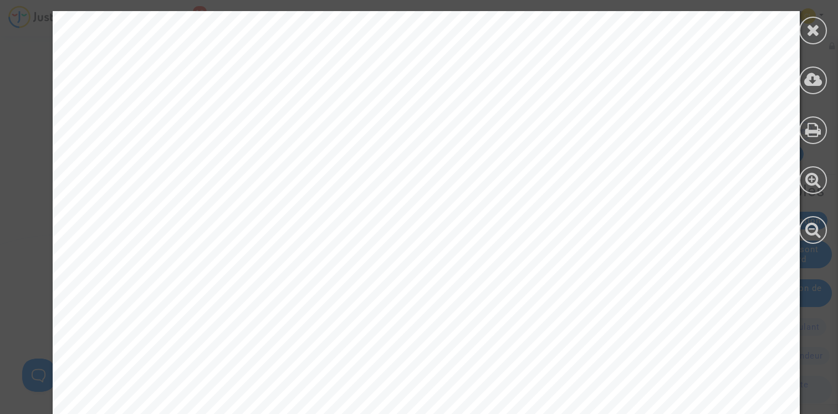
scroll to position [367, 0]
click at [812, 36] on icon at bounding box center [813, 30] width 14 height 17
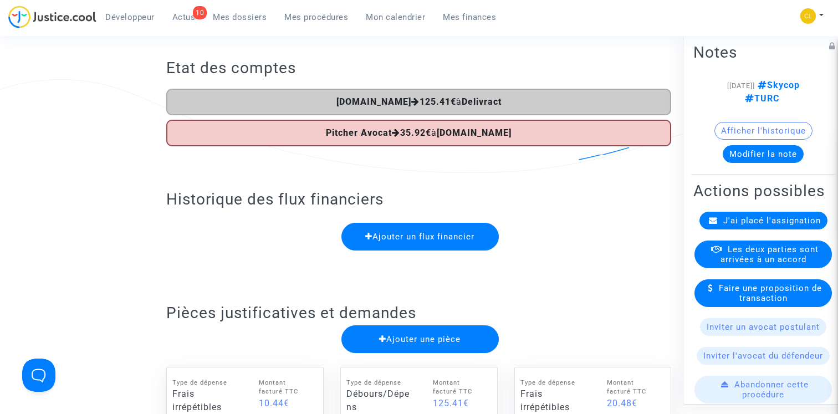
scroll to position [0, 0]
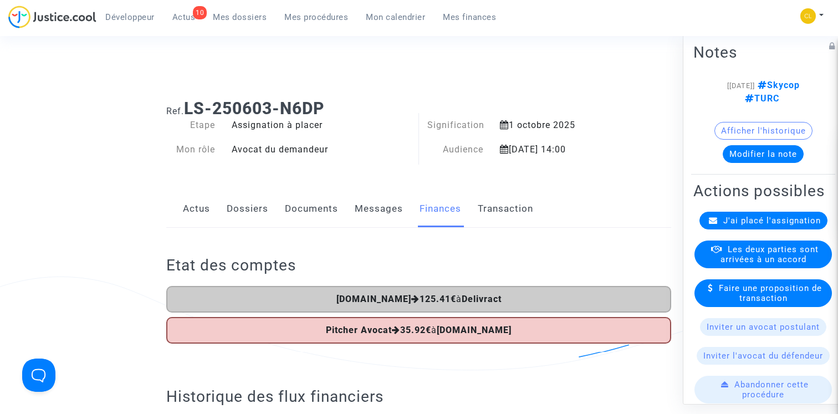
click at [382, 14] on span "Mon calendrier" at bounding box center [395, 17] width 59 height 10
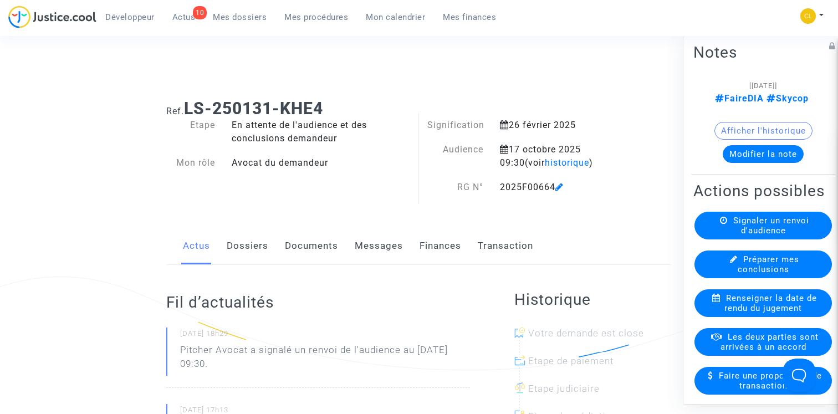
click at [440, 250] on link "Finances" at bounding box center [440, 246] width 42 height 37
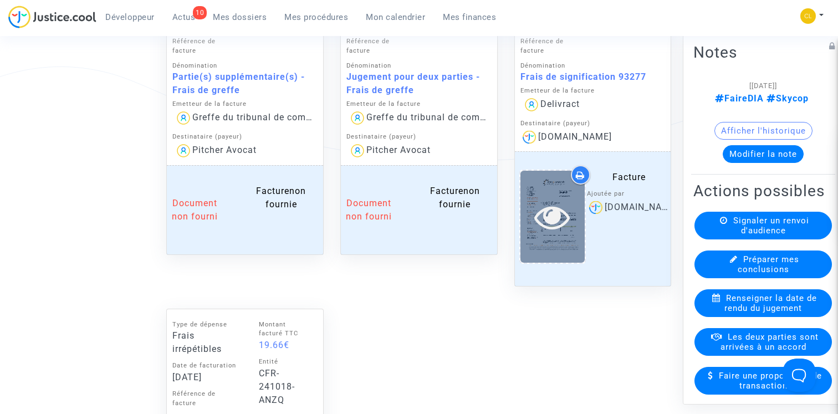
scroll to position [639, 0]
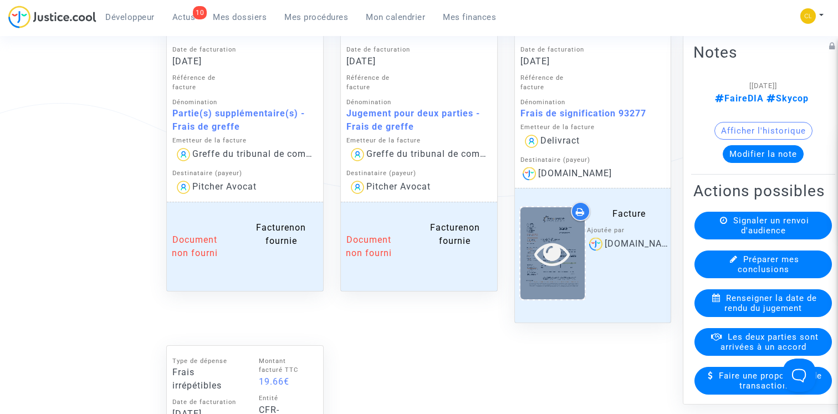
click at [553, 246] on icon at bounding box center [552, 252] width 36 height 35
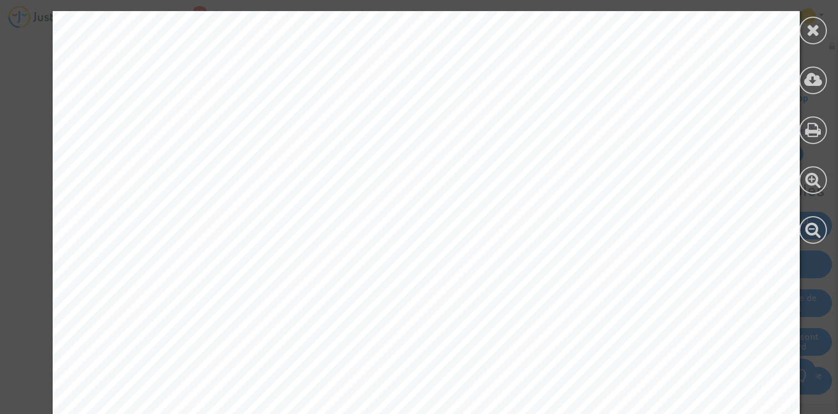
scroll to position [514, 0]
click at [812, 34] on icon at bounding box center [813, 30] width 14 height 17
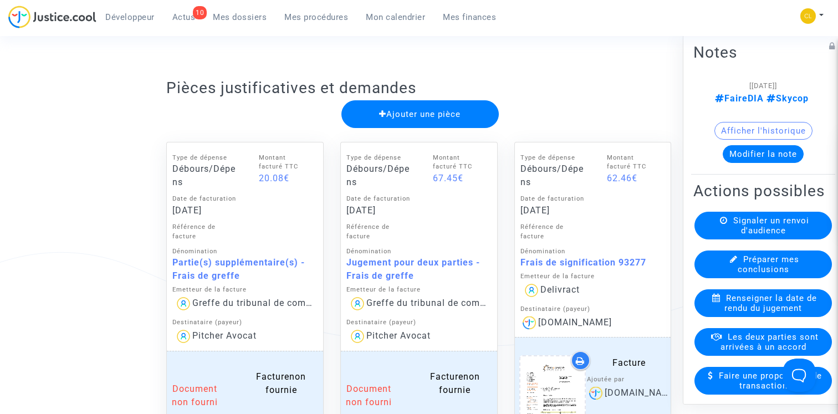
scroll to position [505, 0]
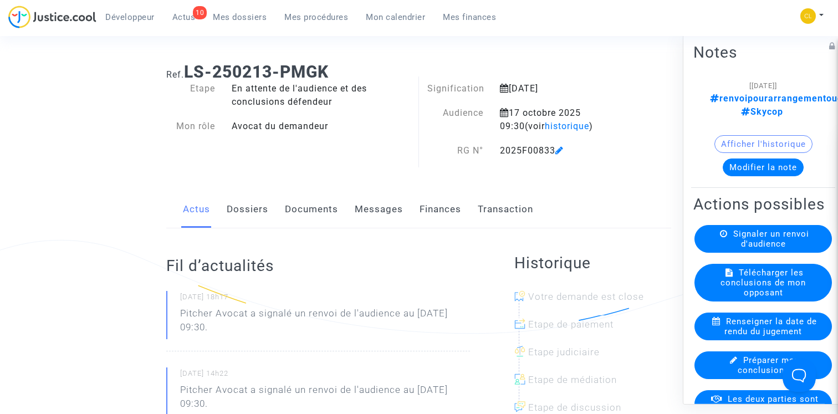
scroll to position [38, 0]
click at [438, 213] on link "Finances" at bounding box center [440, 207] width 42 height 37
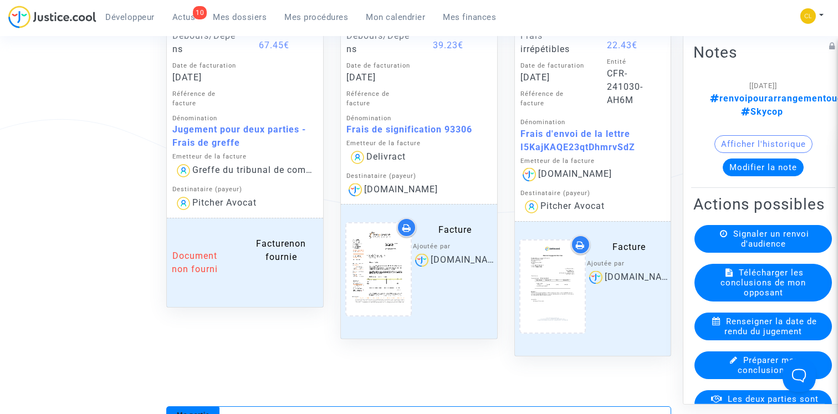
scroll to position [644, 0]
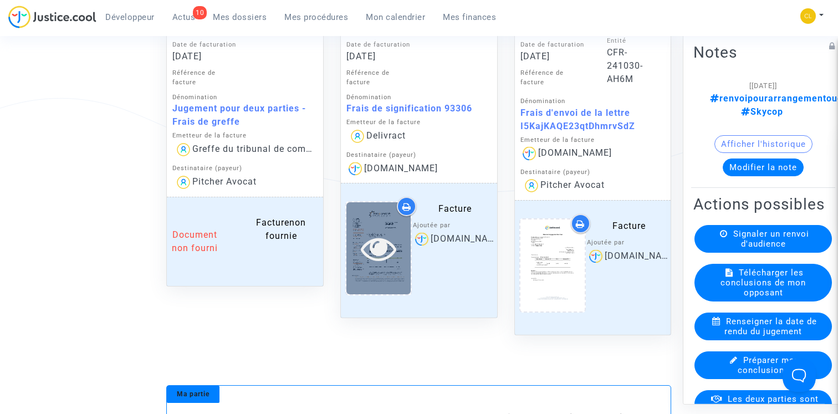
click at [382, 253] on icon at bounding box center [379, 247] width 36 height 35
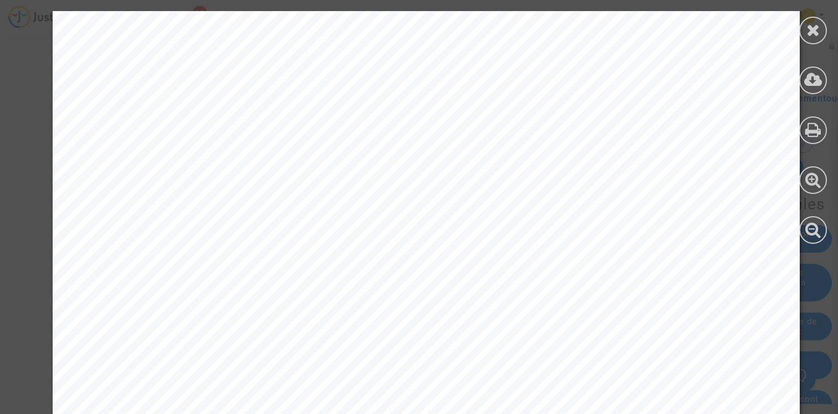
scroll to position [509, 0]
click at [811, 28] on icon at bounding box center [813, 30] width 14 height 17
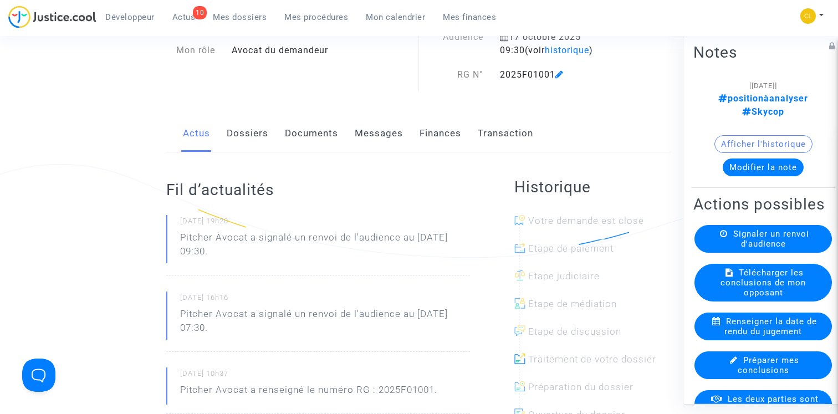
click at [433, 148] on link "Finances" at bounding box center [440, 133] width 42 height 37
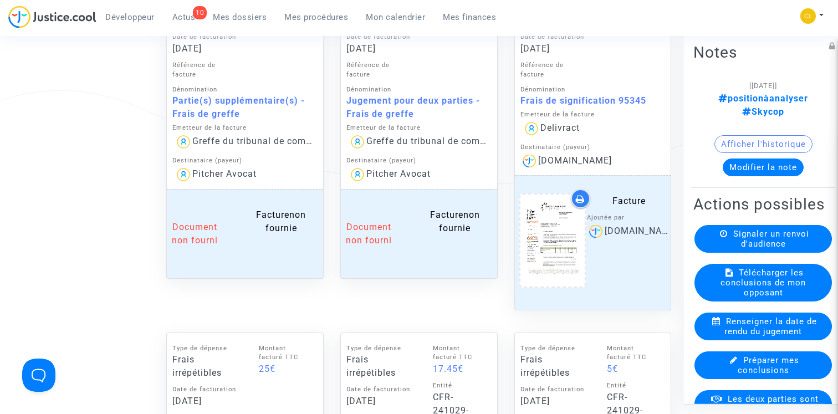
scroll to position [640, 0]
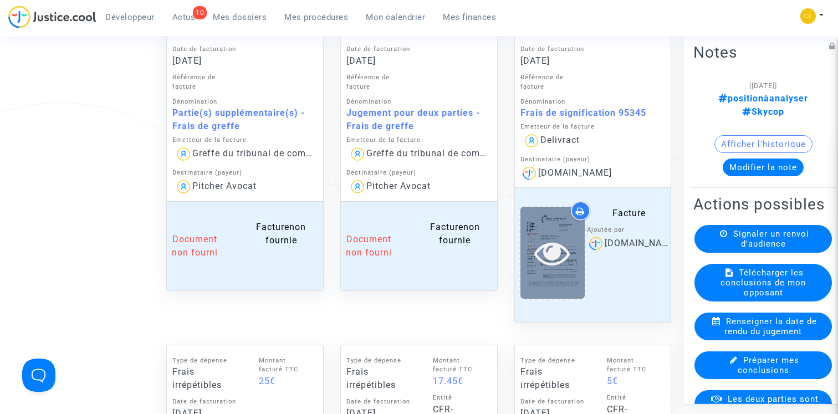
click at [556, 252] on icon at bounding box center [552, 252] width 36 height 35
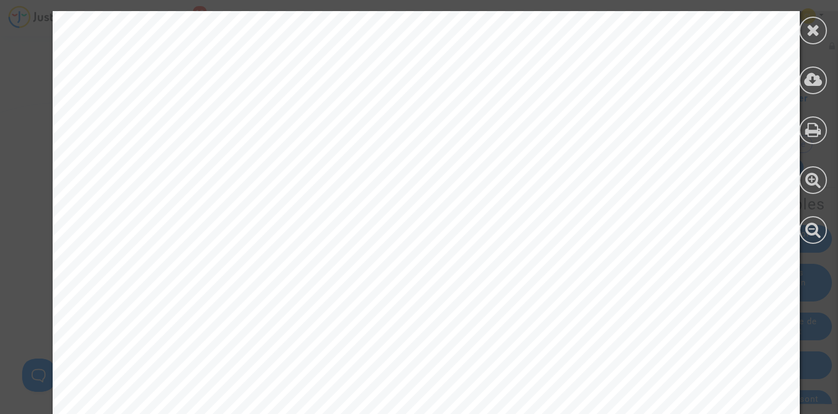
scroll to position [516, 0]
click at [818, 35] on icon at bounding box center [813, 30] width 14 height 17
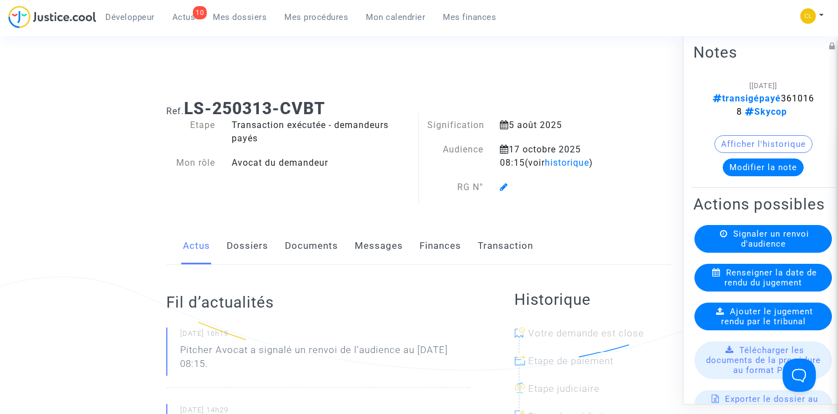
click at [428, 244] on link "Finances" at bounding box center [440, 246] width 42 height 37
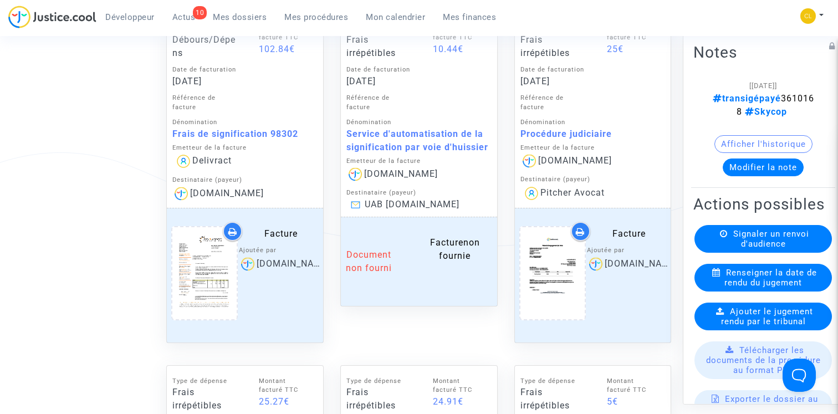
scroll to position [1068, 0]
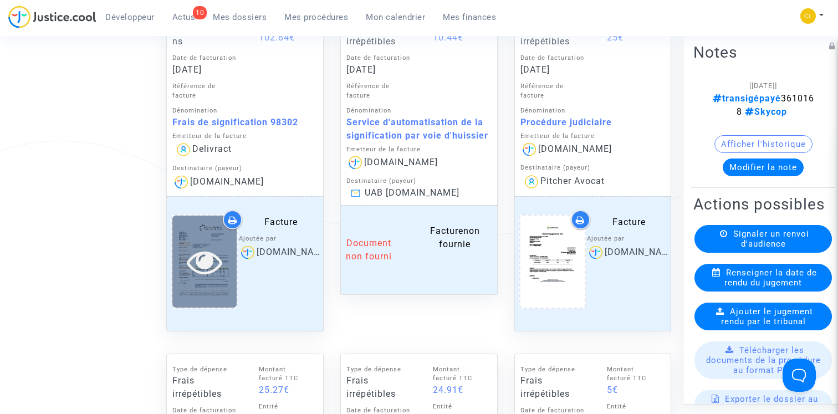
click at [197, 267] on icon at bounding box center [205, 261] width 36 height 35
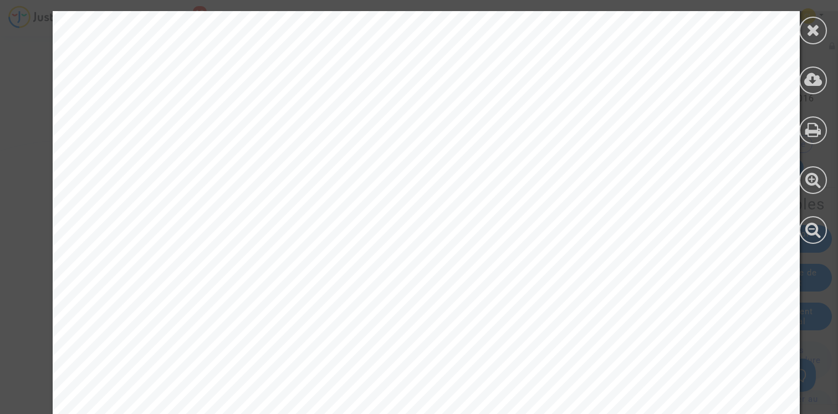
scroll to position [530, 0]
click at [816, 33] on icon at bounding box center [813, 30] width 14 height 17
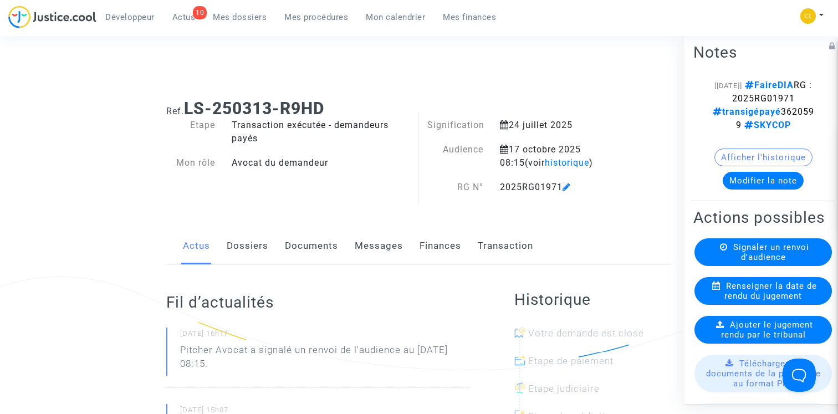
click at [427, 246] on link "Finances" at bounding box center [440, 246] width 42 height 37
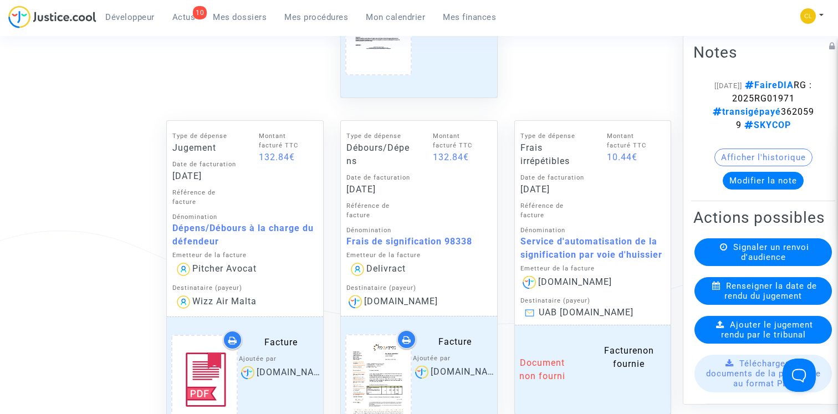
scroll to position [1030, 0]
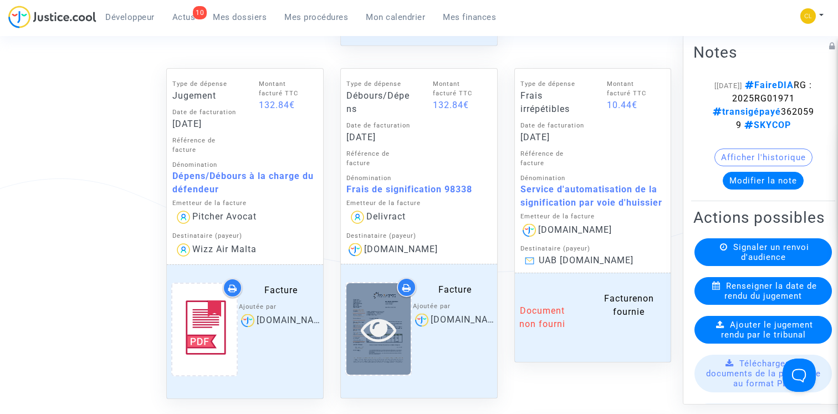
click at [380, 326] on icon at bounding box center [379, 328] width 36 height 35
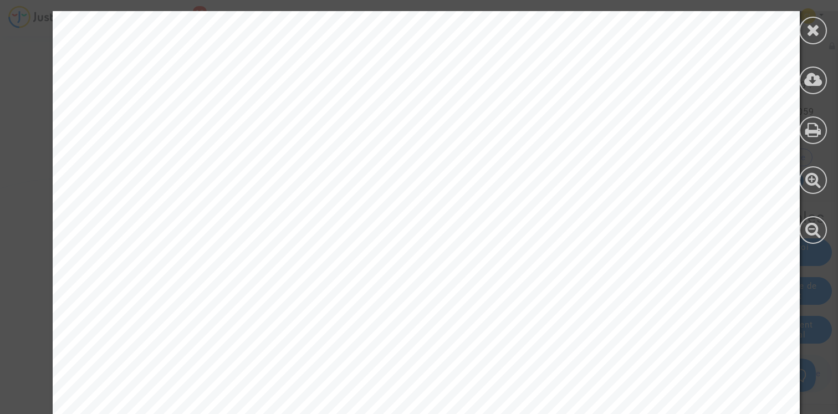
scroll to position [517, 0]
click at [817, 29] on icon at bounding box center [813, 30] width 14 height 17
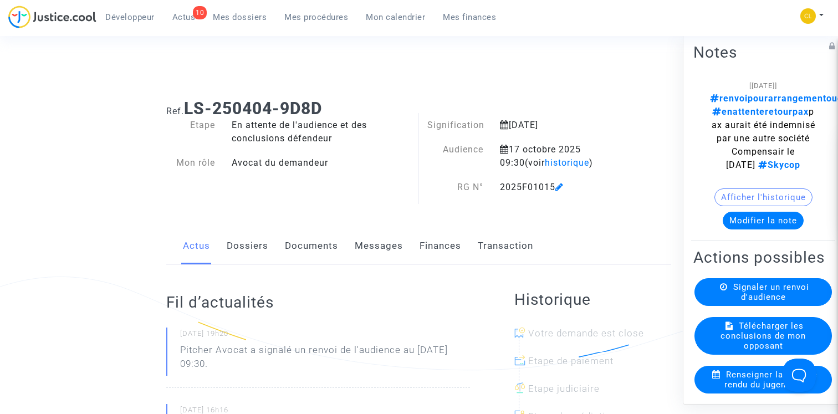
click at [437, 258] on link "Finances" at bounding box center [440, 246] width 42 height 37
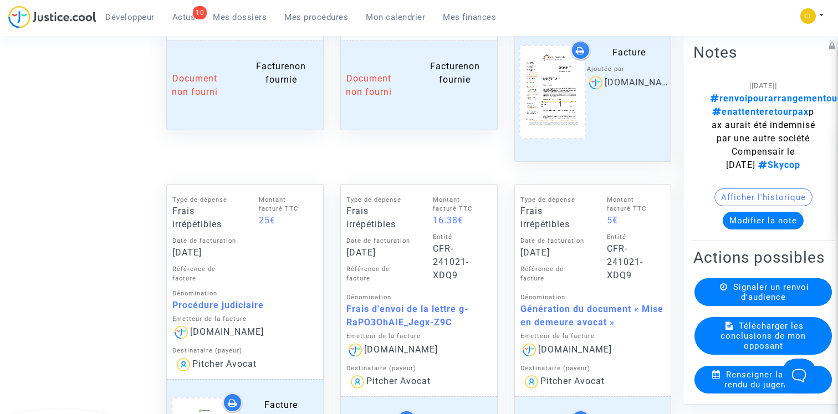
scroll to position [733, 0]
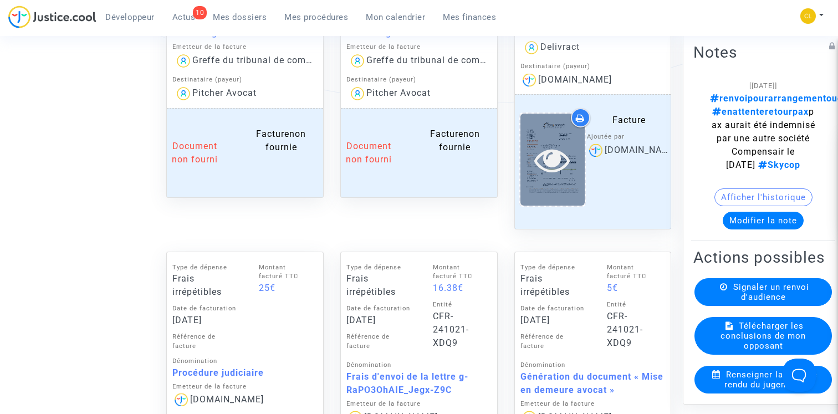
click at [556, 158] on icon at bounding box center [552, 159] width 36 height 35
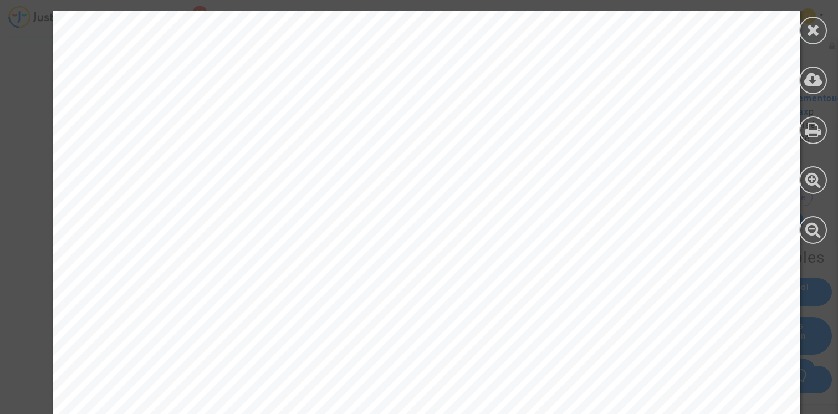
scroll to position [556, 0]
click at [808, 39] on div at bounding box center [813, 31] width 28 height 28
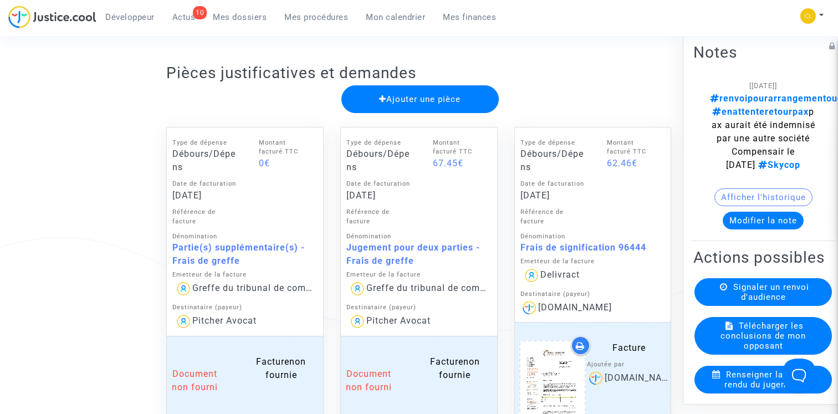
scroll to position [378, 0]
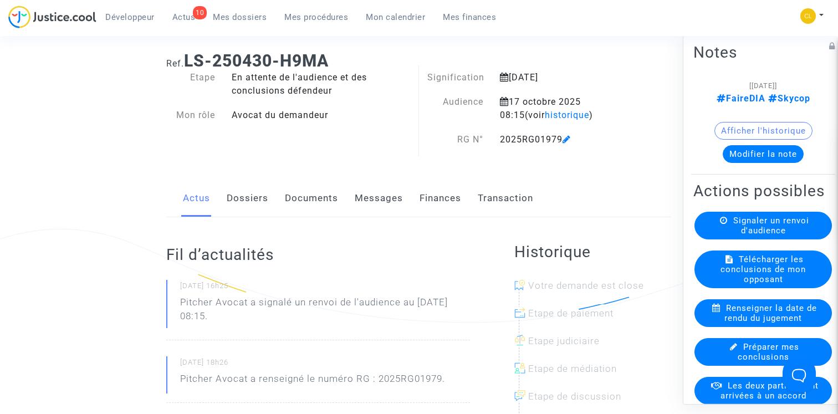
scroll to position [49, 0]
click at [437, 190] on link "Finances" at bounding box center [440, 197] width 42 height 37
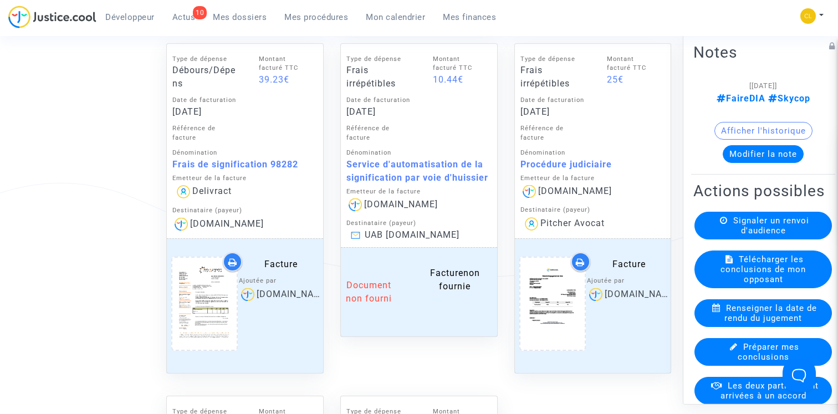
scroll to position [1018, 0]
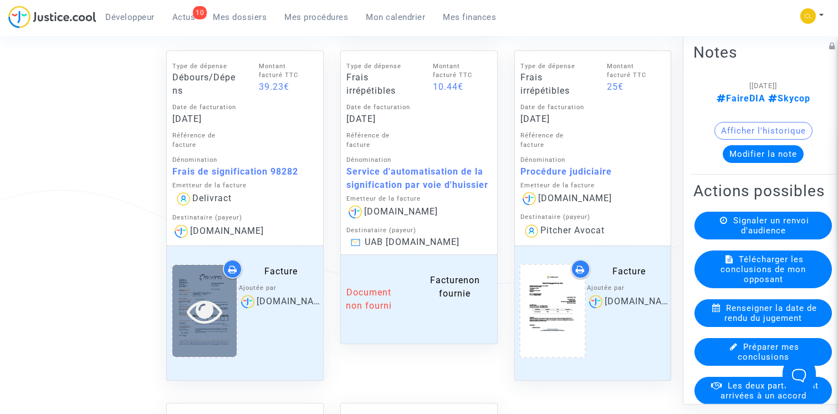
click at [208, 307] on icon at bounding box center [205, 310] width 36 height 35
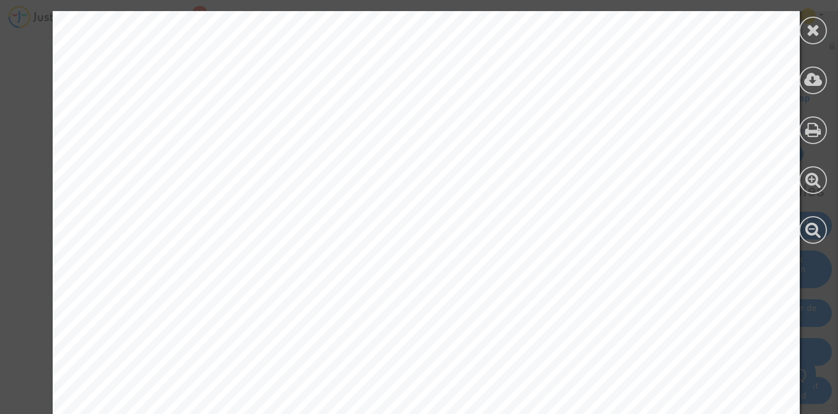
scroll to position [417, 0]
click at [827, 27] on div at bounding box center [813, 127] width 50 height 255
click at [820, 27] on div at bounding box center [813, 31] width 28 height 28
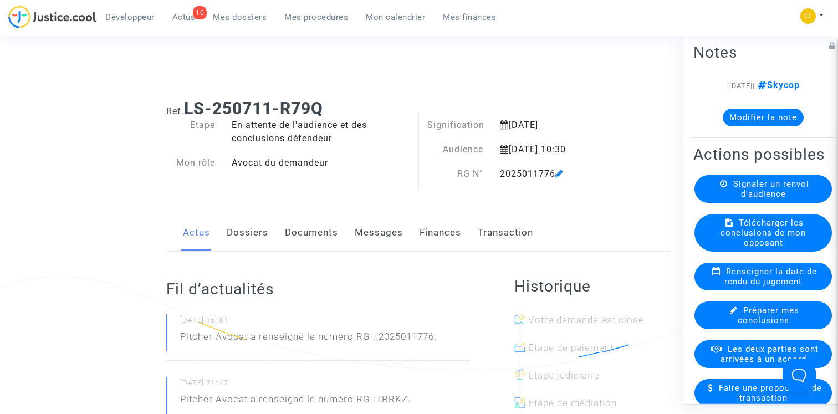
click at [444, 228] on link "Finances" at bounding box center [440, 232] width 42 height 37
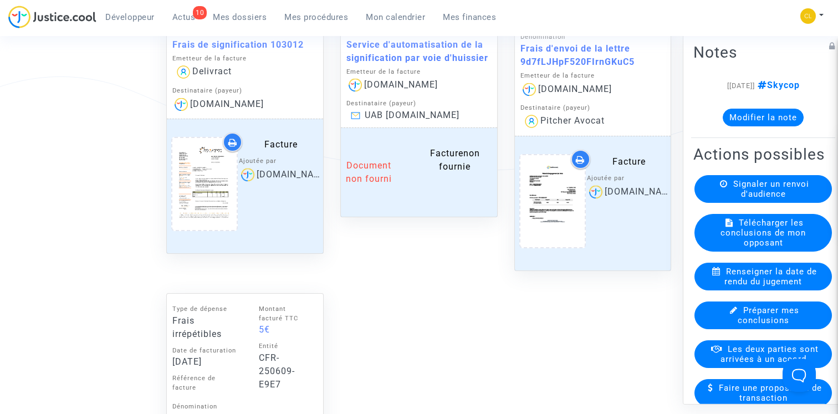
scroll to position [972, 0]
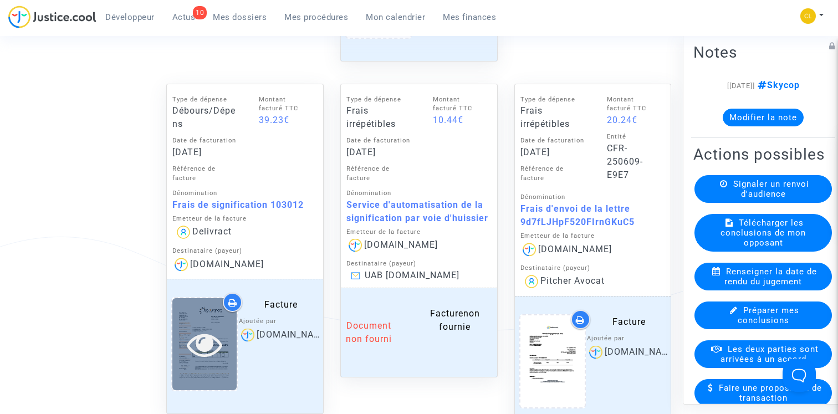
click at [220, 339] on icon at bounding box center [205, 343] width 36 height 35
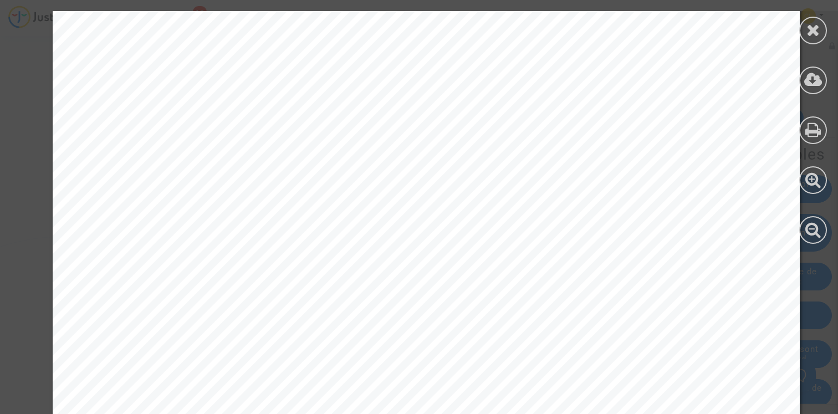
scroll to position [386, 0]
click at [807, 29] on icon at bounding box center [813, 30] width 14 height 17
